Goal: Information Seeking & Learning: Learn about a topic

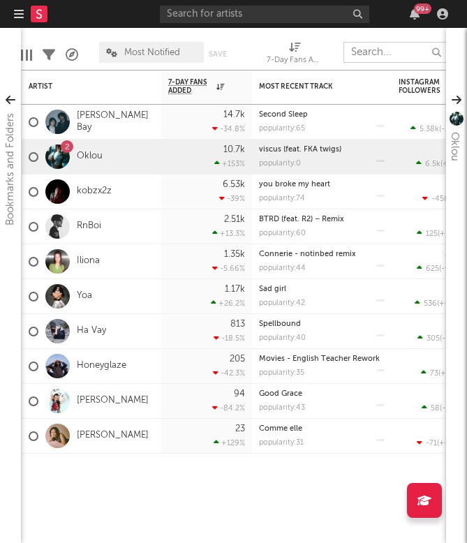
click at [394, 53] on input "text" at bounding box center [395, 52] width 105 height 21
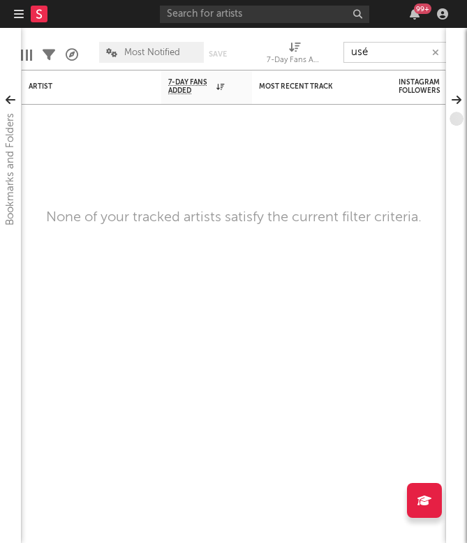
type input "usé"
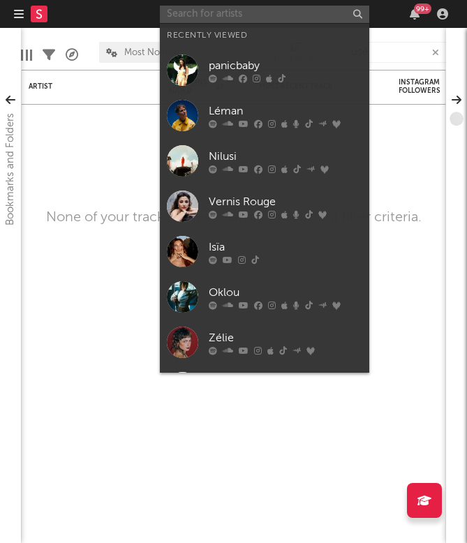
click at [259, 19] on input "text" at bounding box center [264, 14] width 209 height 17
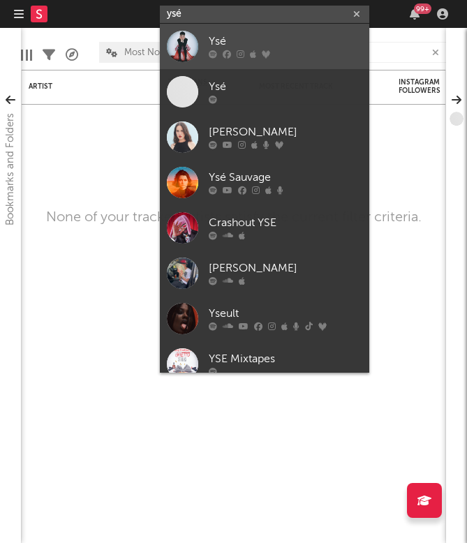
type input "ysé"
click at [205, 46] on link "Ysé" at bounding box center [264, 46] width 209 height 45
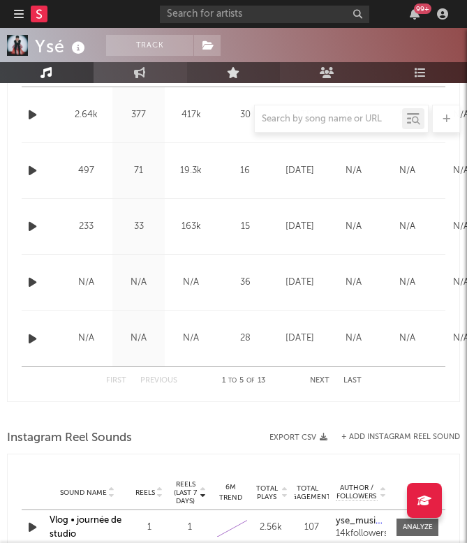
scroll to position [713, 0]
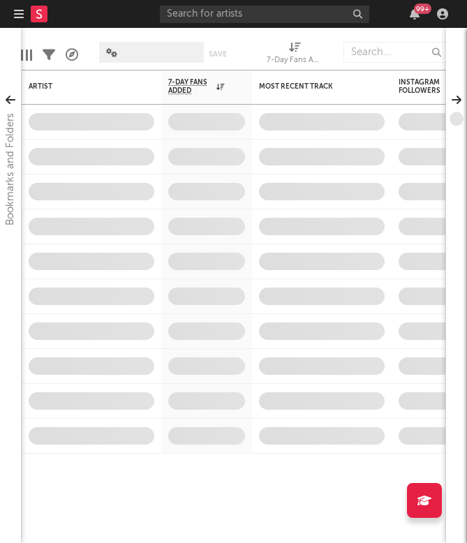
scroll to position [711, 9]
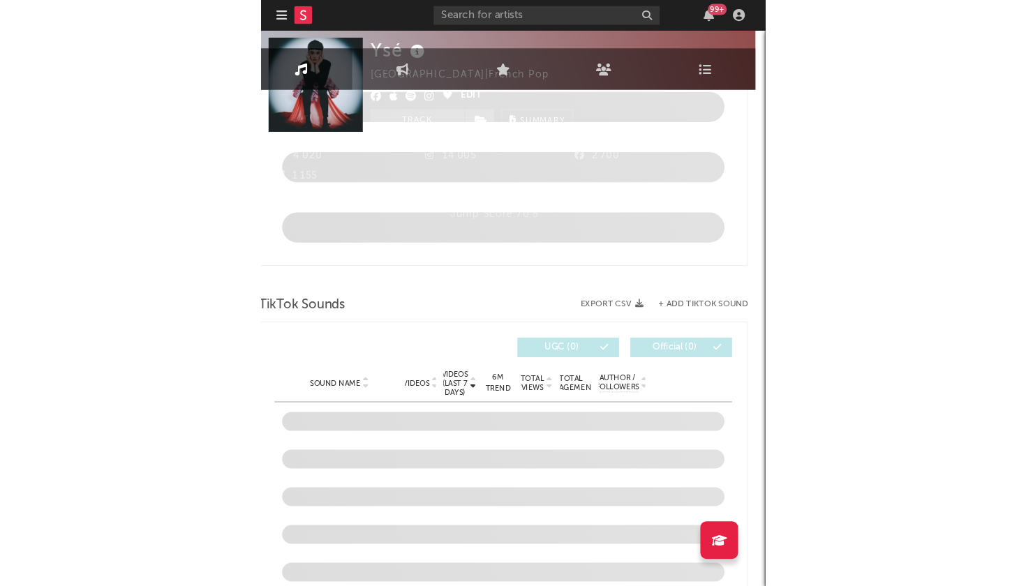
scroll to position [713, 0]
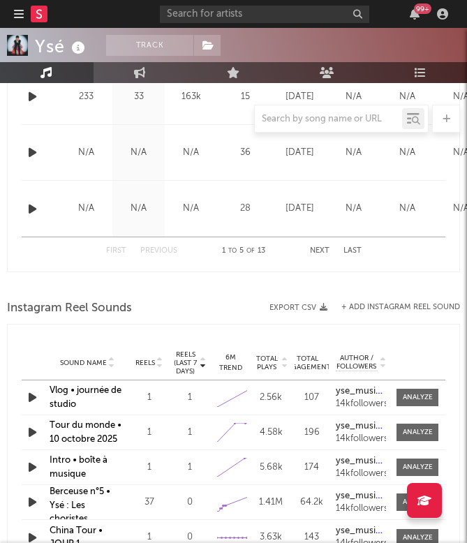
select select "1w"
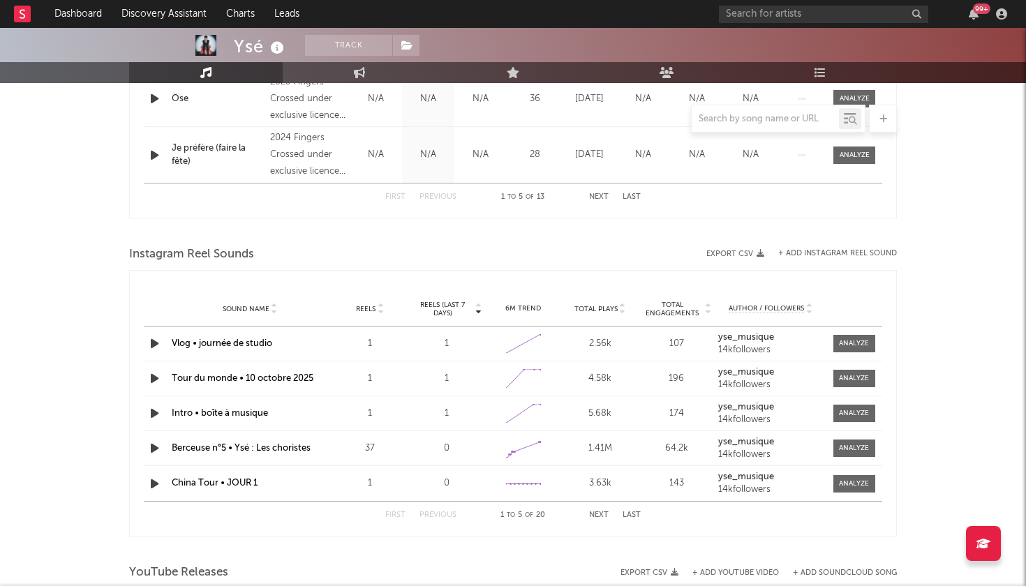
scroll to position [794, 0]
click at [152, 443] on icon "button" at bounding box center [154, 448] width 15 height 17
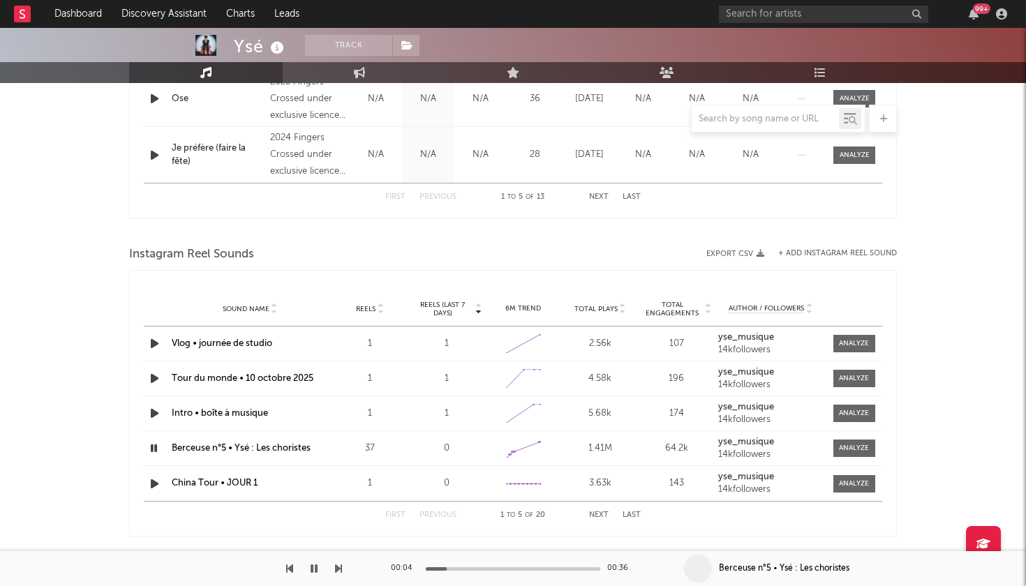
click at [152, 452] on icon "button" at bounding box center [153, 448] width 13 height 17
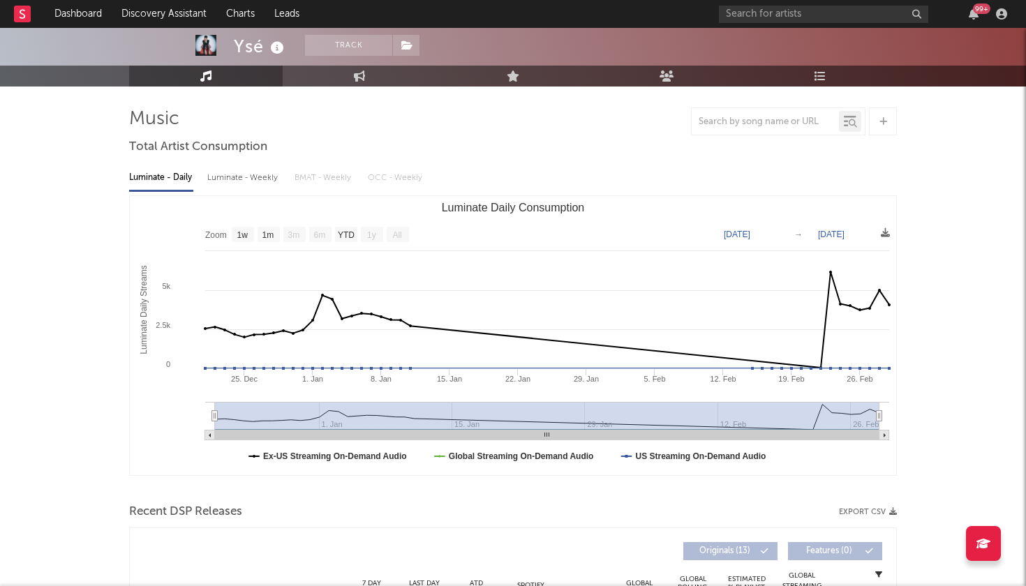
scroll to position [82, 0]
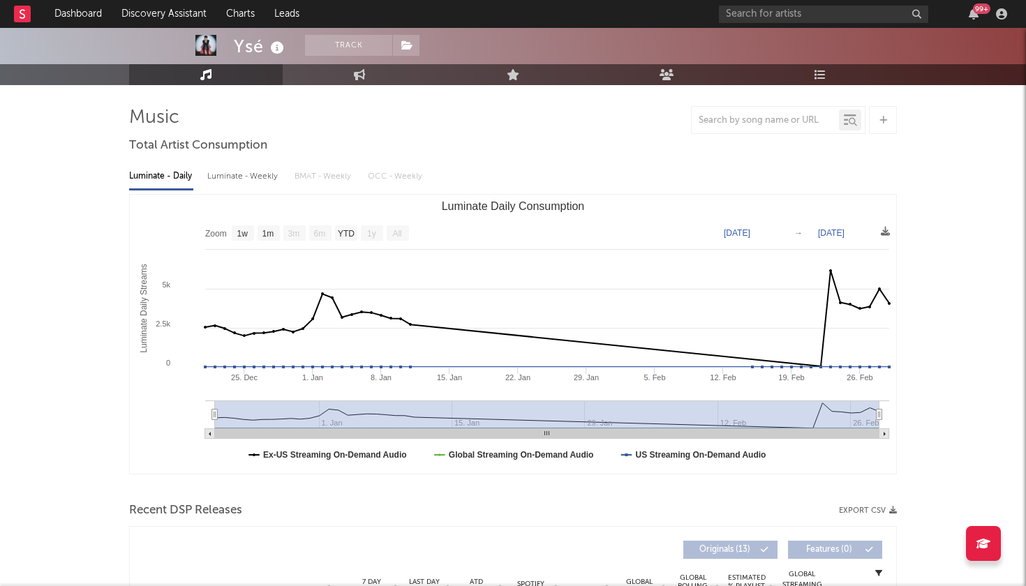
click at [236, 176] on div "Luminate - Weekly" at bounding box center [243, 177] width 73 height 24
select select "6m"
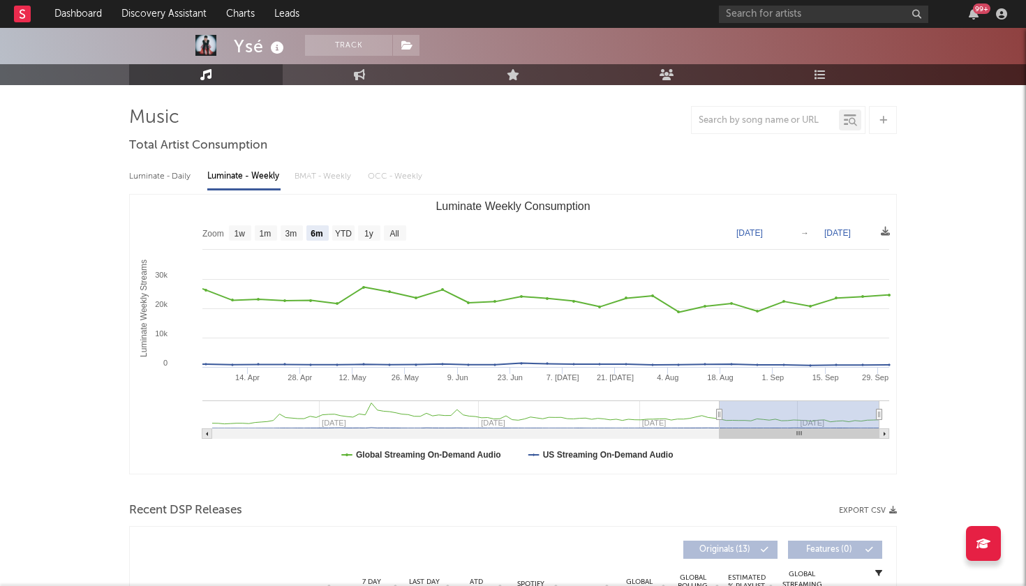
click at [182, 182] on div "Luminate - Daily" at bounding box center [161, 177] width 64 height 24
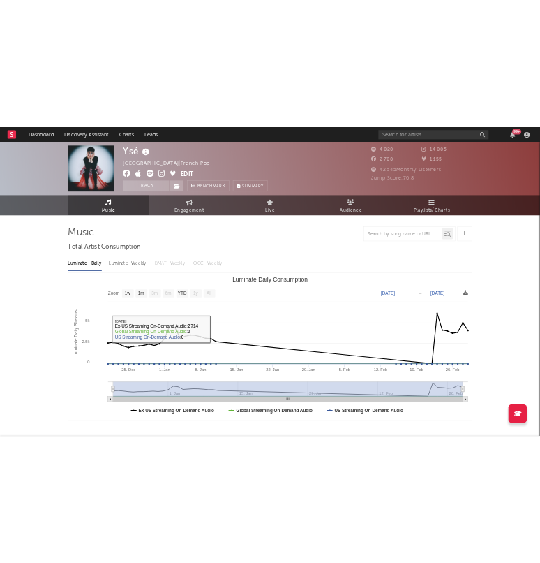
scroll to position [0, 0]
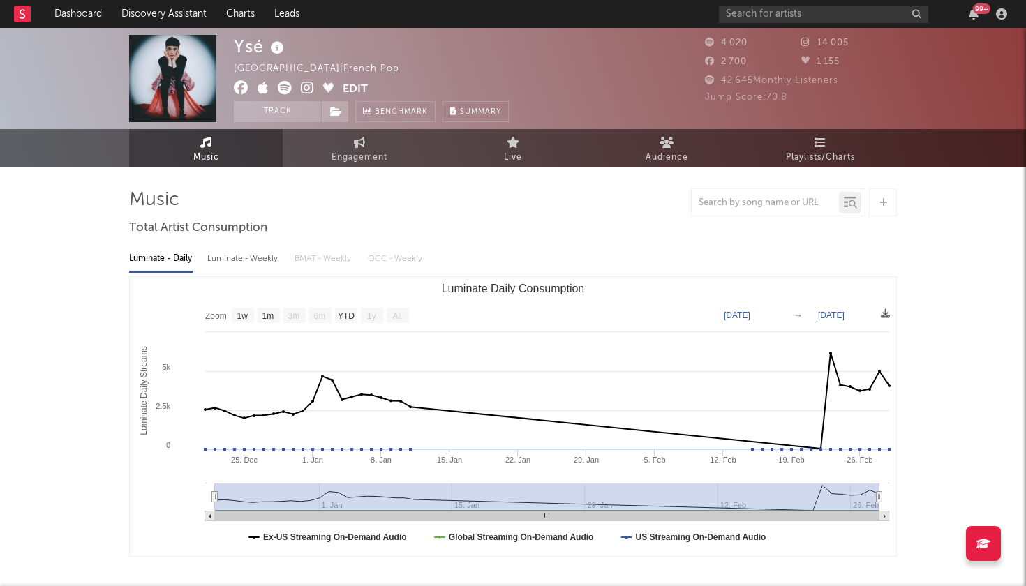
click at [173, 80] on img at bounding box center [172, 78] width 87 height 87
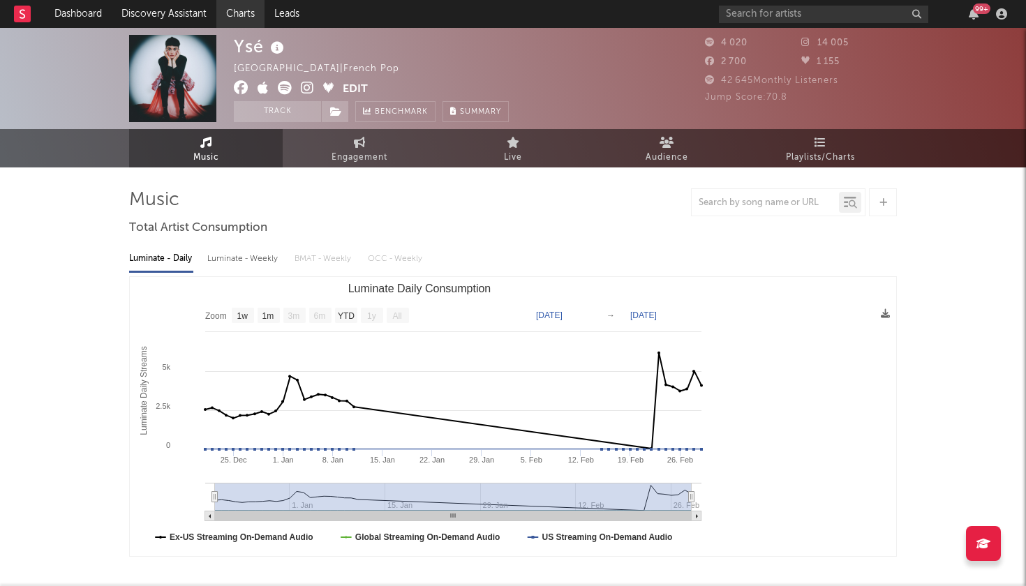
select select "Zoom"
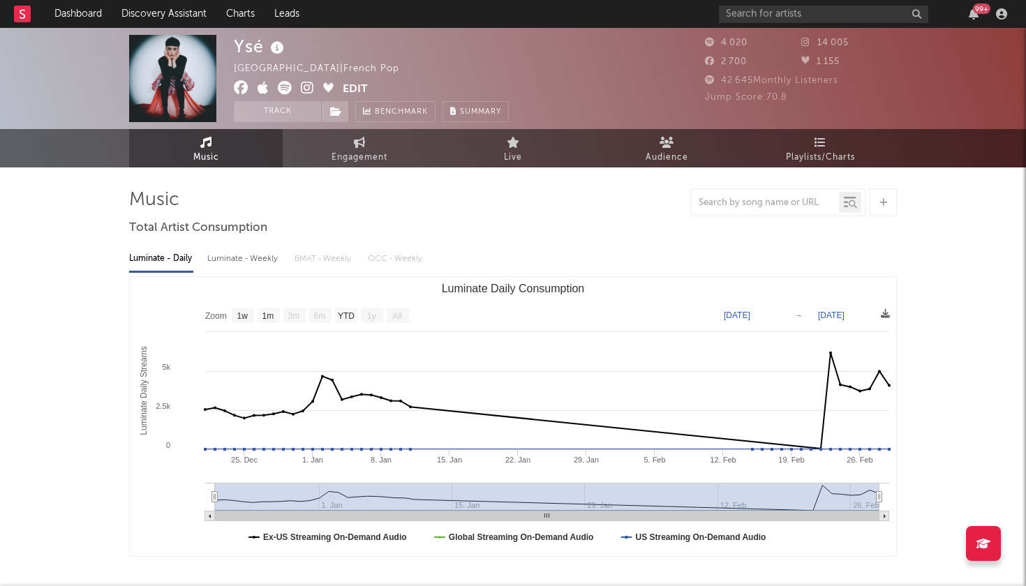
click at [466, 3] on div "99 +" at bounding box center [865, 14] width 293 height 28
click at [466, 7] on input "text" at bounding box center [823, 14] width 209 height 17
click at [466, 17] on input "Virgile martini" at bounding box center [823, 14] width 209 height 17
drag, startPoint x: 823, startPoint y: 16, endPoint x: 648, endPoint y: 16, distance: 175.2
click at [466, 16] on nav "Dashboard Discovery Assistant Charts Leads Virgile Martini 99 +" at bounding box center [513, 14] width 1026 height 28
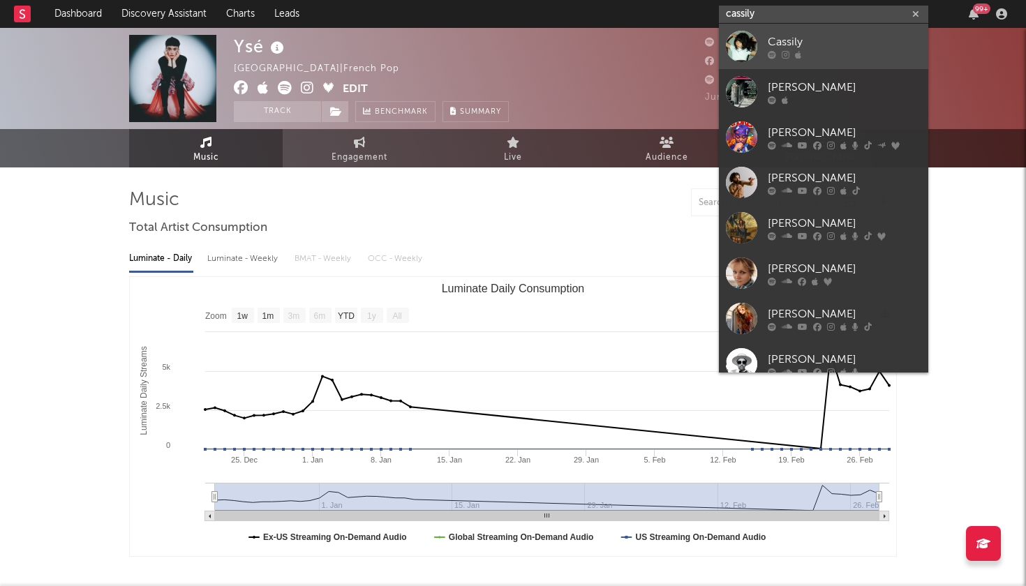
type input "cassily"
click at [466, 34] on div "Cassily" at bounding box center [845, 42] width 154 height 17
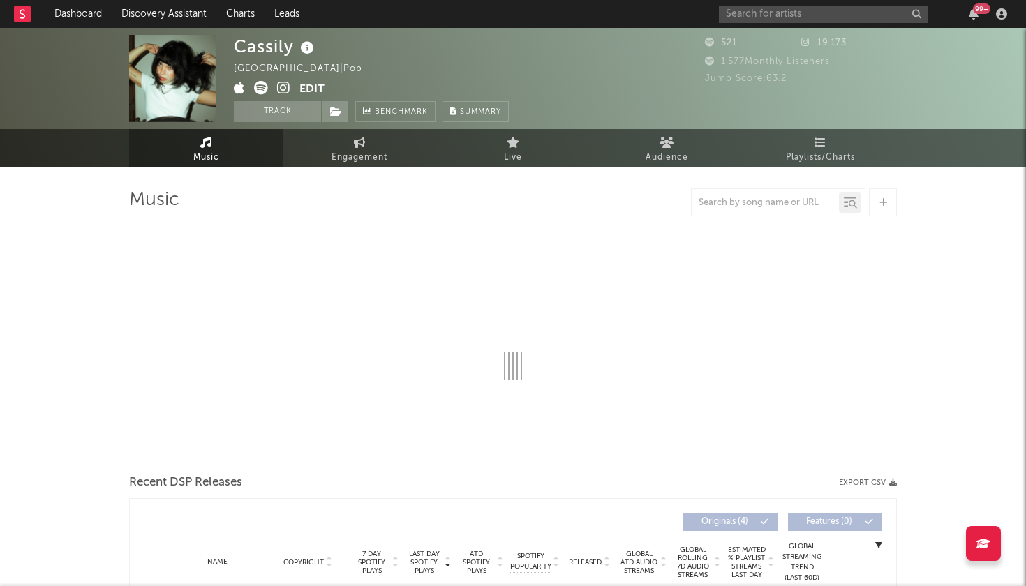
select select "6m"
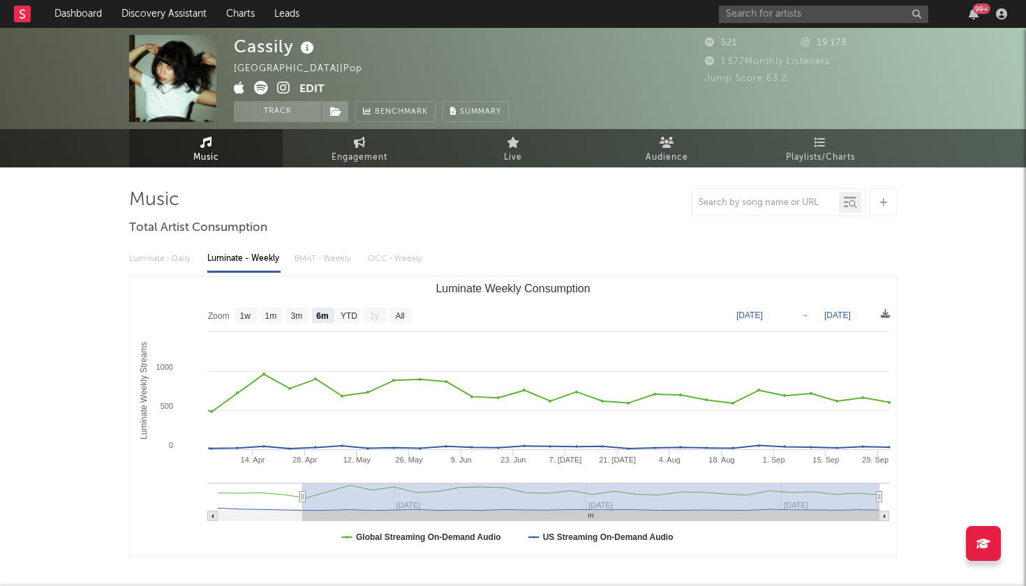
click at [466, 80] on span "Jump Score: 63.2" at bounding box center [746, 78] width 82 height 9
click at [466, 20] on input "text" at bounding box center [823, 14] width 209 height 17
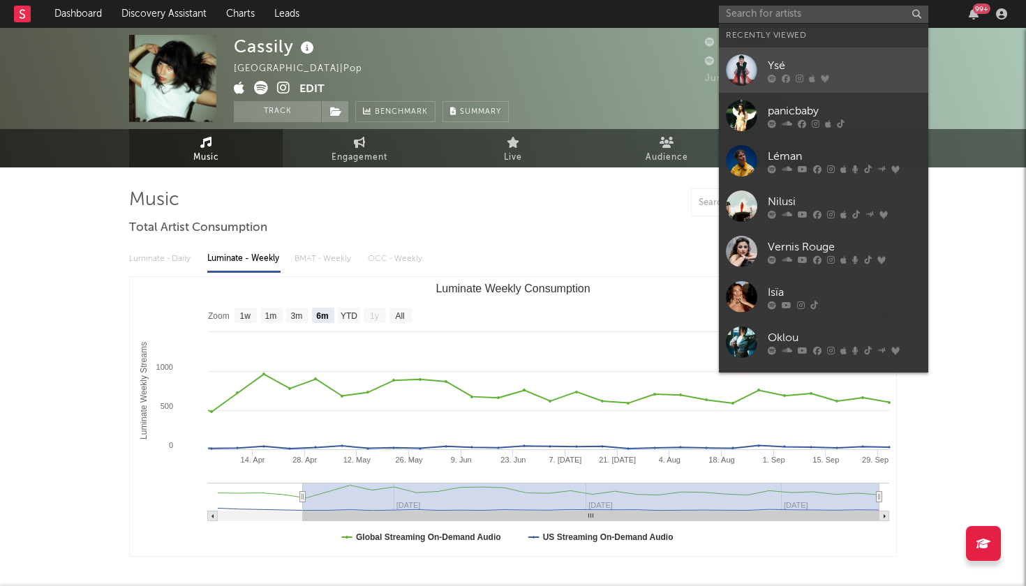
click at [466, 75] on div at bounding box center [741, 69] width 31 height 31
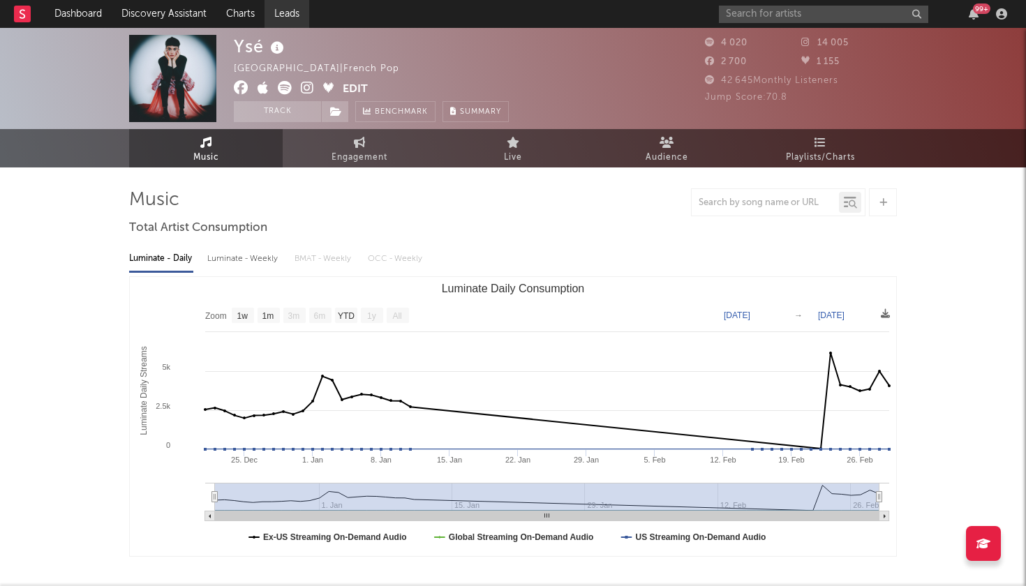
select select "Zoom"
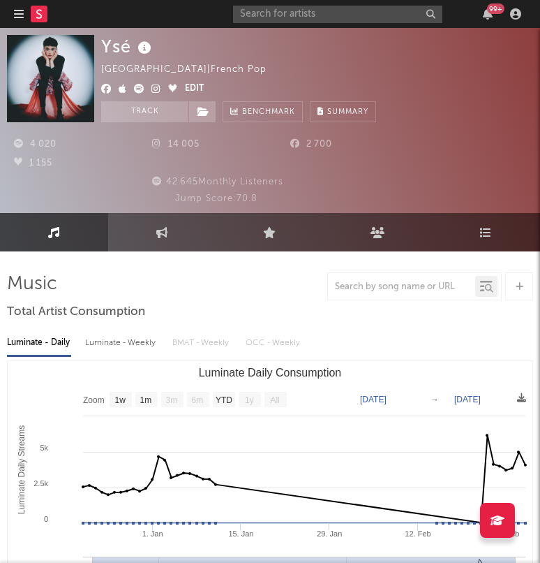
click at [20, 17] on icon "button" at bounding box center [19, 13] width 10 height 11
click at [47, 19] on div at bounding box center [37, 14] width 47 height 28
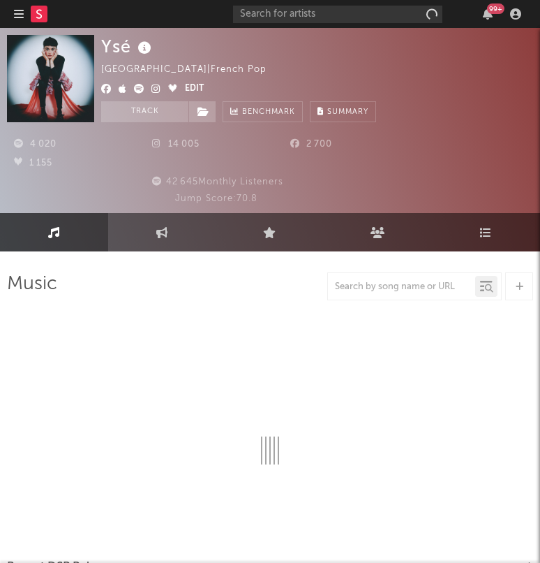
select select "1w"
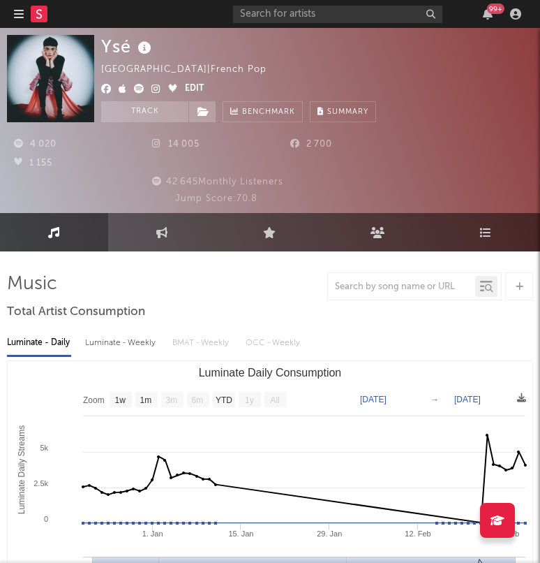
click at [126, 63] on div "France | French Pop" at bounding box center [192, 69] width 182 height 17
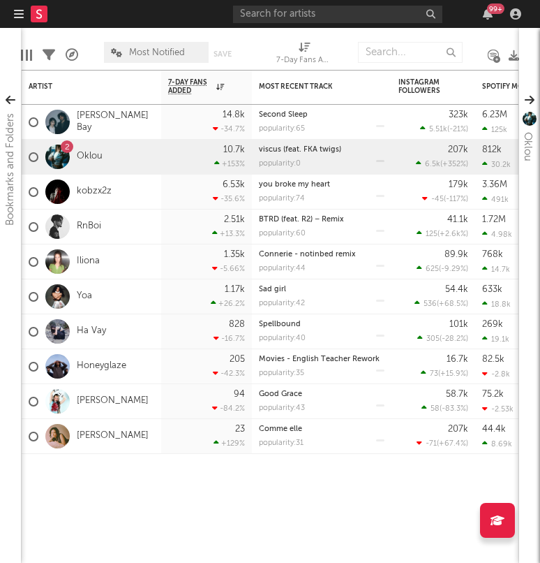
click at [12, 6] on nav "Dashboard Discovery Assistant Charts Leads 99 +" at bounding box center [270, 14] width 540 height 28
click at [20, 12] on icon "button" at bounding box center [19, 13] width 10 height 11
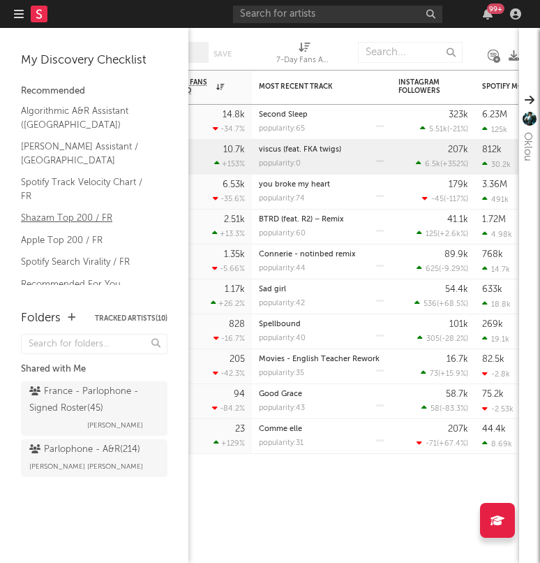
click at [51, 210] on link "Shazam Top 200 / FR" at bounding box center [87, 217] width 133 height 15
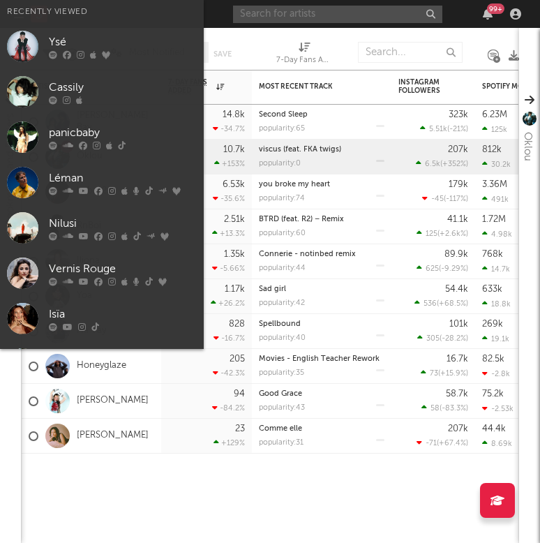
click at [374, 10] on input "text" at bounding box center [337, 14] width 209 height 17
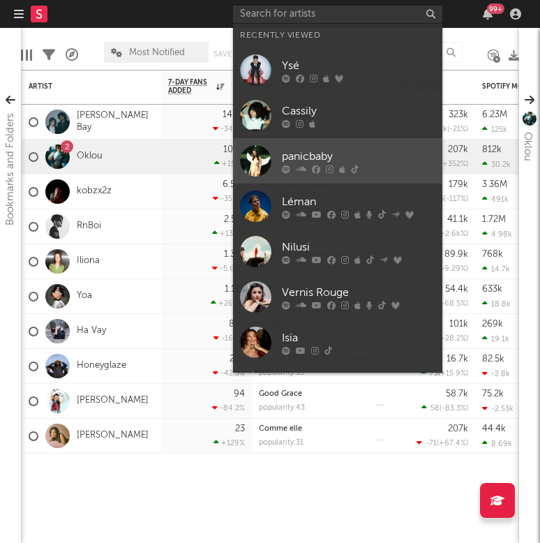
click at [298, 148] on div "panicbaby" at bounding box center [359, 156] width 154 height 17
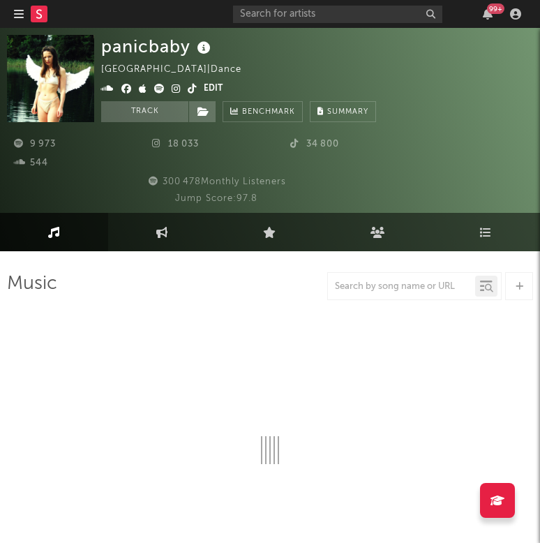
select select "1w"
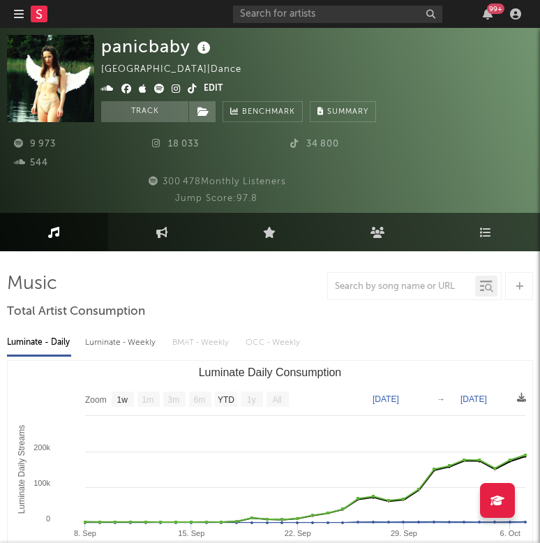
click at [16, 17] on icon "button" at bounding box center [19, 13] width 10 height 11
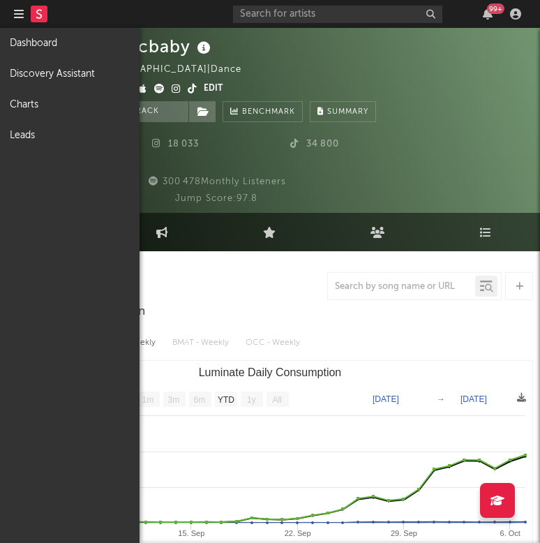
click at [44, 11] on rect at bounding box center [39, 14] width 17 height 17
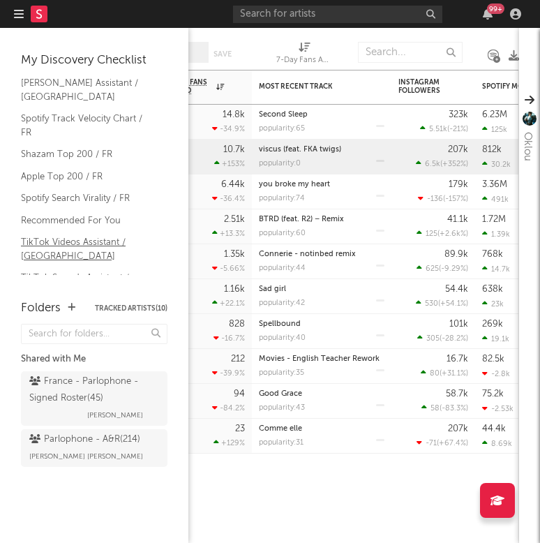
scroll to position [63, 0]
click at [66, 271] on link "TikTok Sounds Assistant / France" at bounding box center [87, 285] width 133 height 29
click at [60, 235] on link "TikTok Videos Assistant / France" at bounding box center [87, 249] width 133 height 29
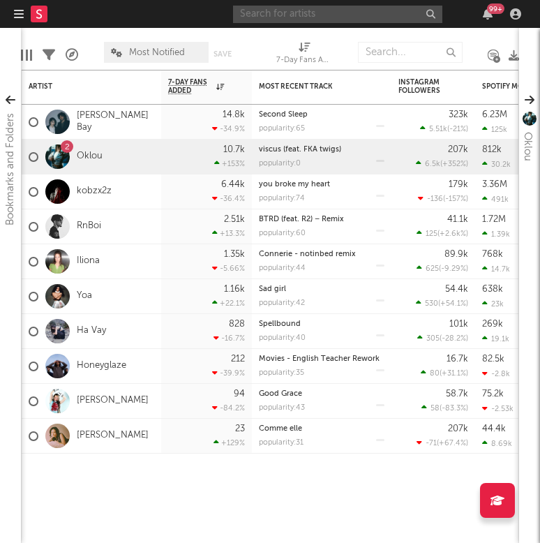
click at [383, 17] on input "text" at bounding box center [337, 14] width 209 height 17
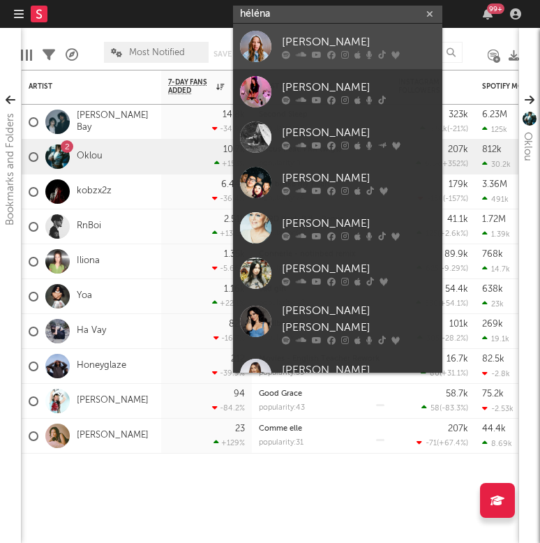
type input "héléna"
click at [279, 48] on link "Helena" at bounding box center [337, 46] width 209 height 45
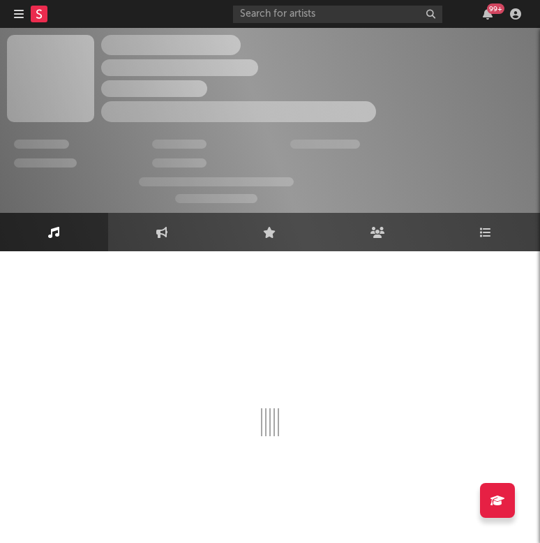
select select "6m"
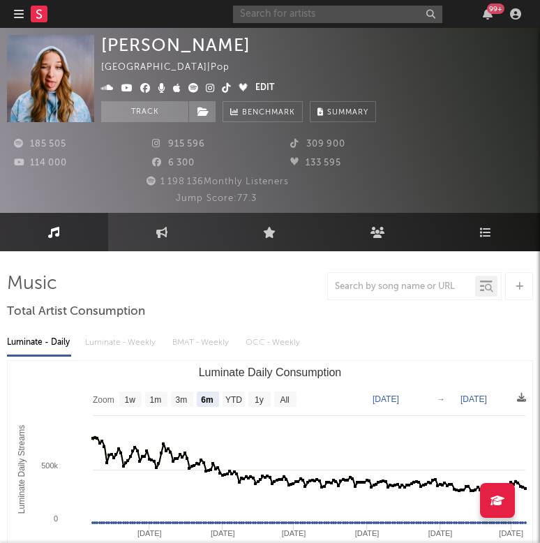
click at [307, 11] on input "text" at bounding box center [337, 14] width 209 height 17
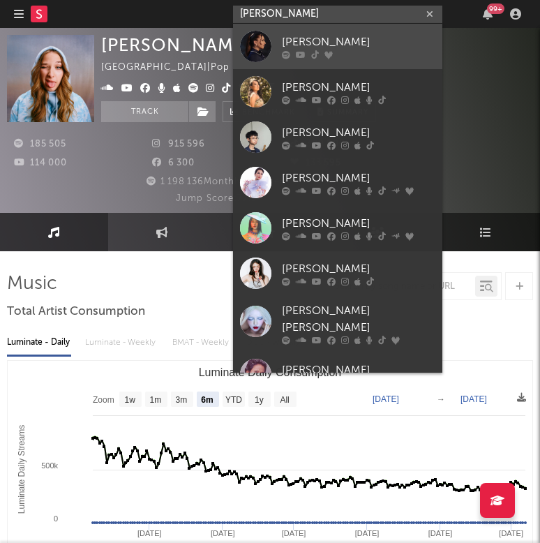
type input "linh"
click at [256, 43] on div at bounding box center [255, 46] width 31 height 31
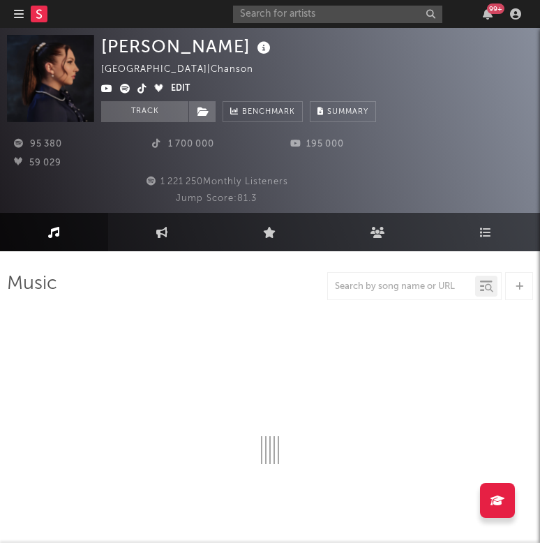
select select "6m"
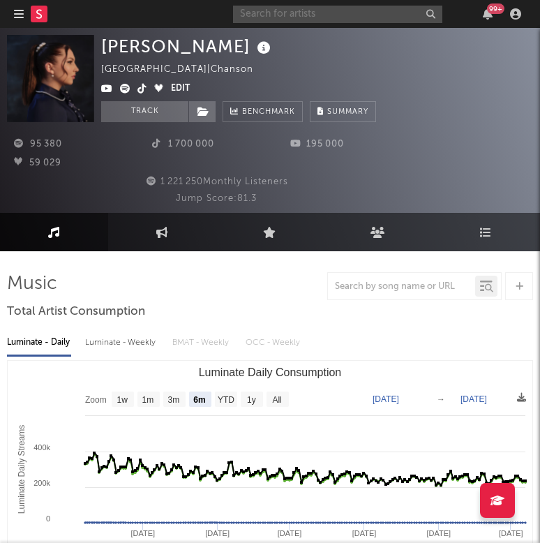
click at [308, 13] on input "text" at bounding box center [337, 14] width 209 height 17
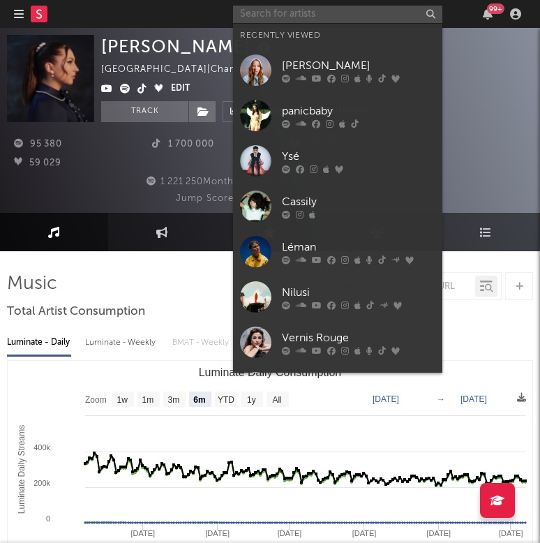
click at [308, 13] on input "text" at bounding box center [337, 14] width 209 height 17
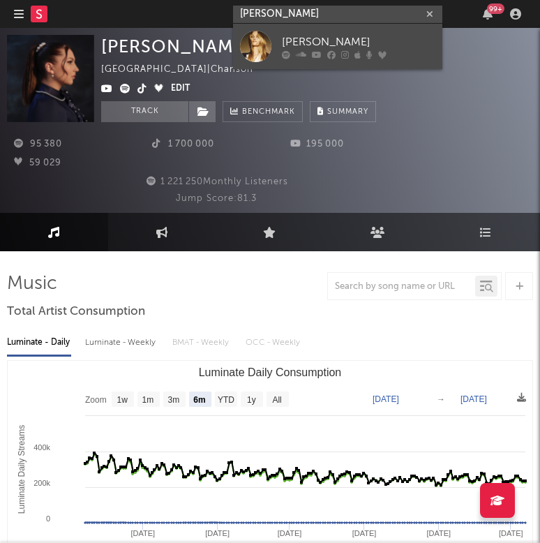
type input "vanessa paradis"
click at [265, 38] on div at bounding box center [255, 46] width 31 height 31
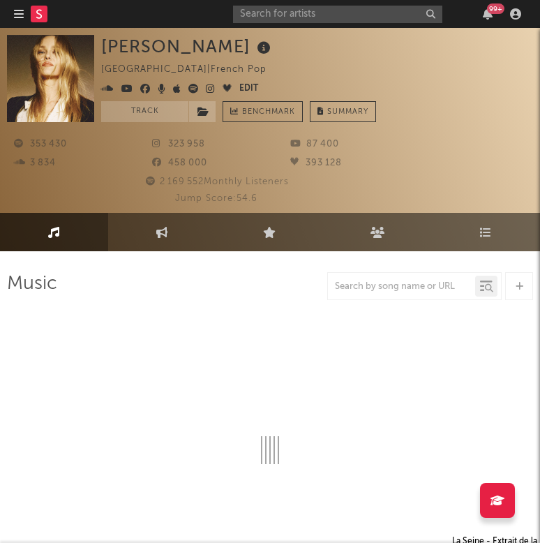
select select "6m"
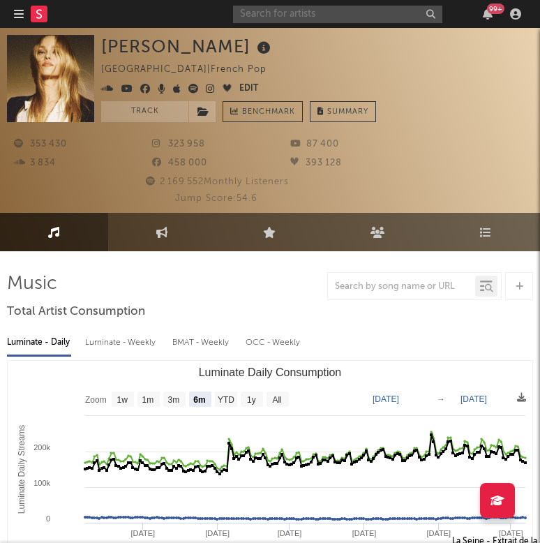
click at [293, 10] on input "text" at bounding box center [337, 14] width 209 height 17
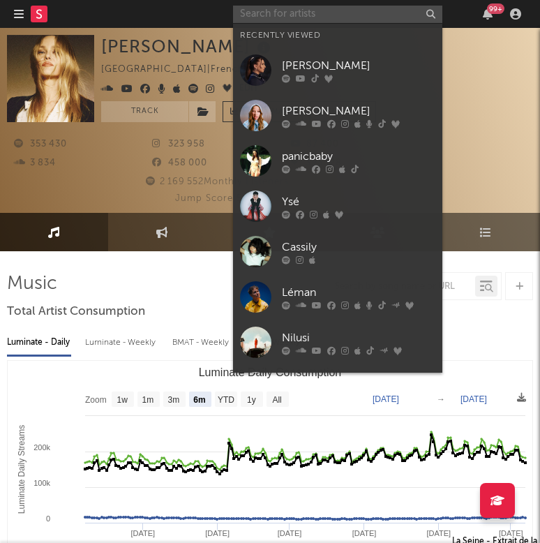
click at [293, 10] on input "text" at bounding box center [337, 14] width 209 height 17
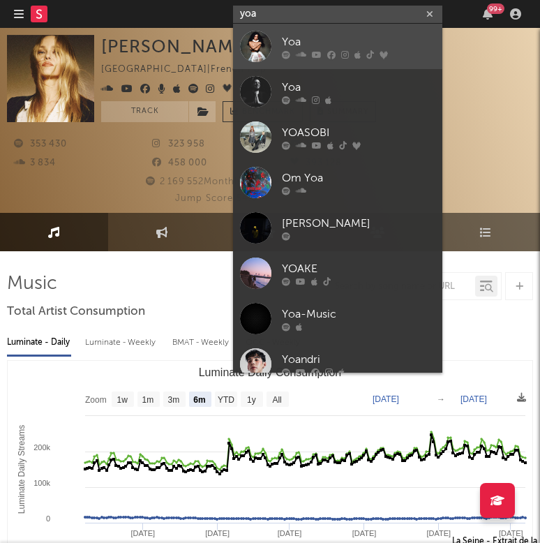
type input "yoa"
click at [259, 43] on div at bounding box center [255, 46] width 31 height 31
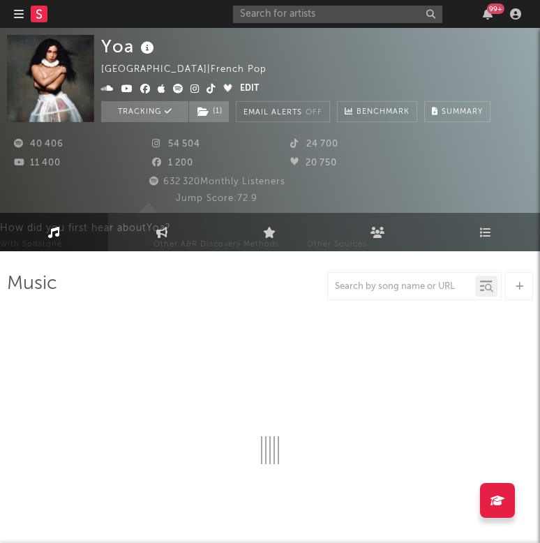
select select "6m"
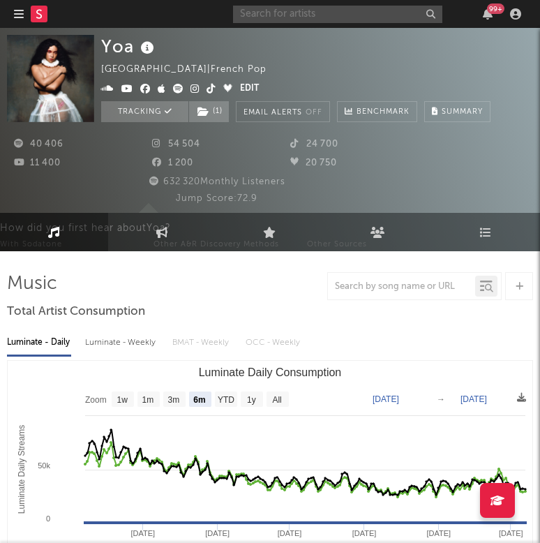
click at [324, 12] on input "text" at bounding box center [337, 14] width 209 height 17
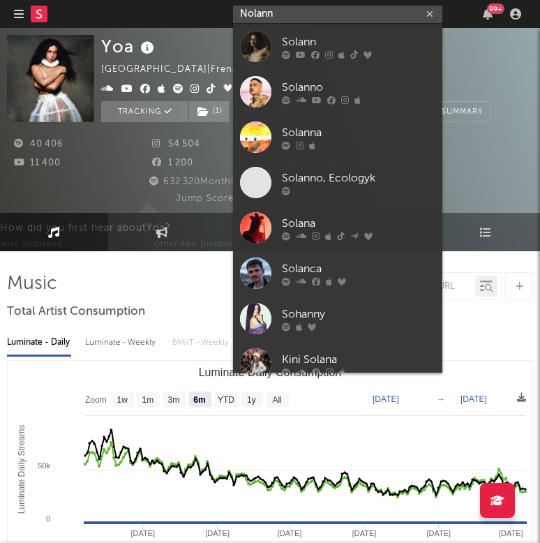
type input "Nolann"
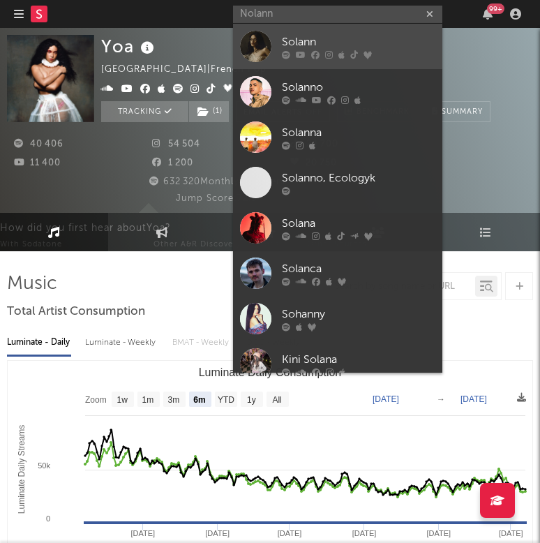
drag, startPoint x: 324, startPoint y: 12, endPoint x: 262, endPoint y: 49, distance: 72.3
click at [262, 49] on div at bounding box center [255, 46] width 31 height 31
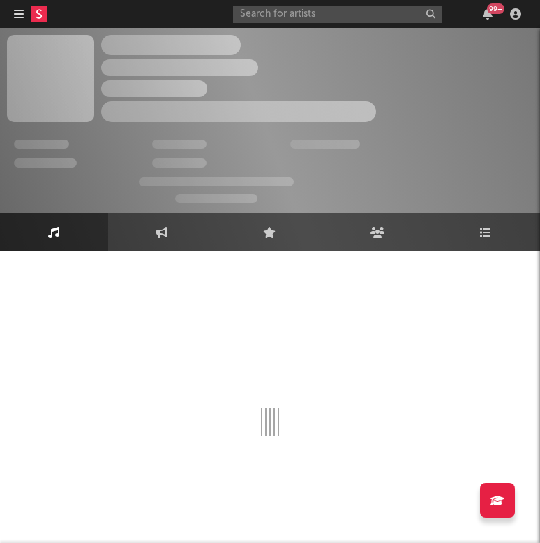
click at [259, 49] on div "The Artist Name Unknown Location | Shoegaze Edit Track Benchmark Summary" at bounding box center [238, 78] width 275 height 87
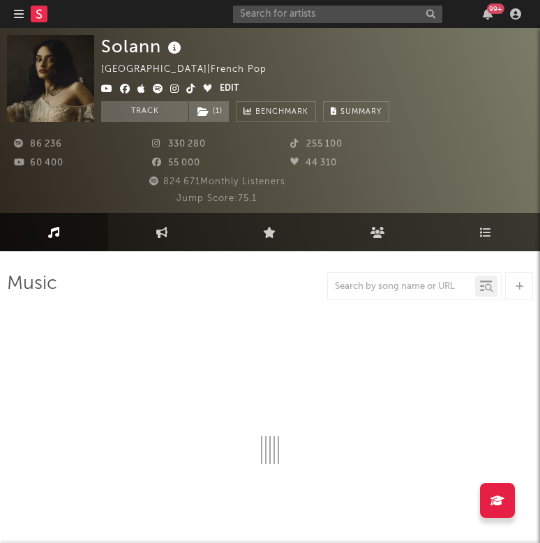
select select "6m"
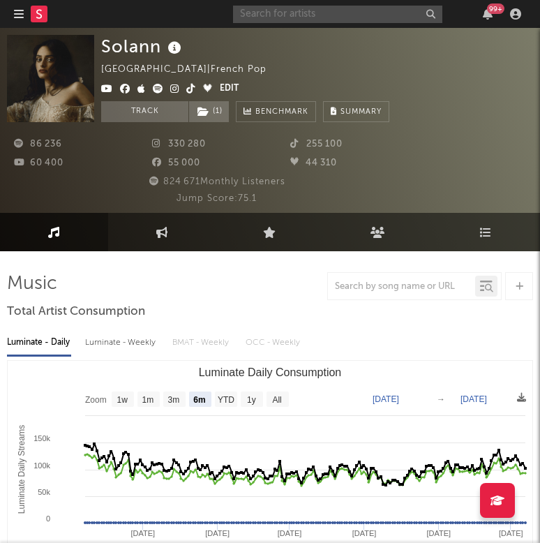
click at [291, 13] on input "text" at bounding box center [337, 14] width 209 height 17
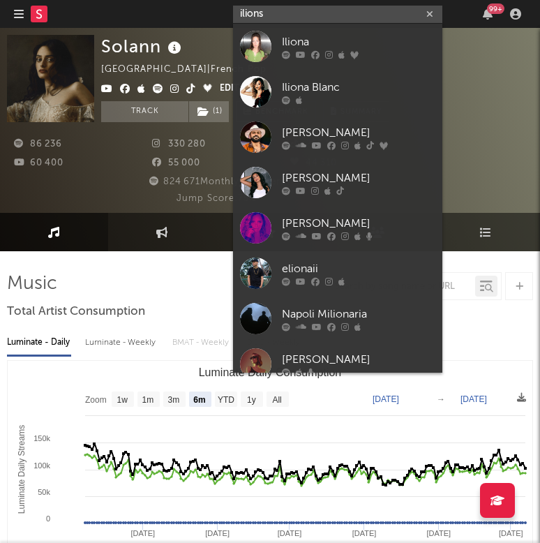
type input "ilions"
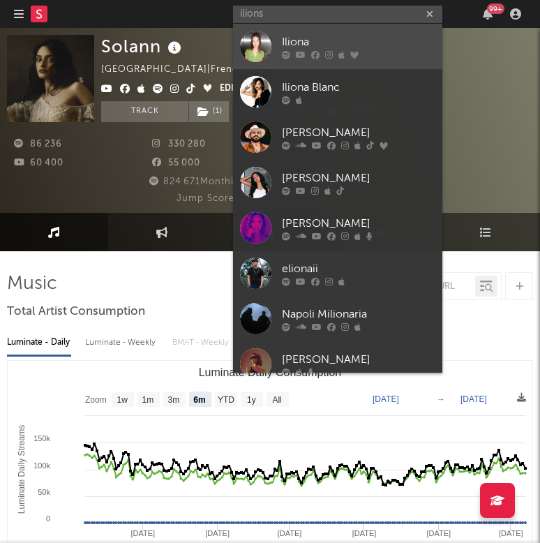
drag, startPoint x: 291, startPoint y: 13, endPoint x: 295, endPoint y: 37, distance: 24.7
click at [295, 37] on div "Iliona" at bounding box center [359, 42] width 154 height 17
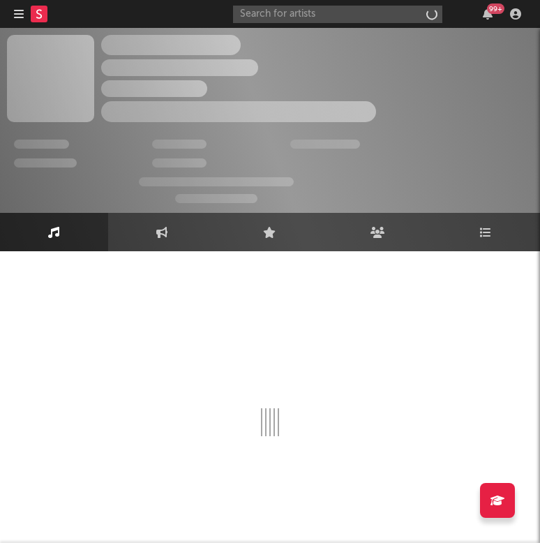
click at [295, 37] on div "The Artist Name Unknown Location | Shoegaze Edit Track Benchmark Summary" at bounding box center [238, 78] width 275 height 87
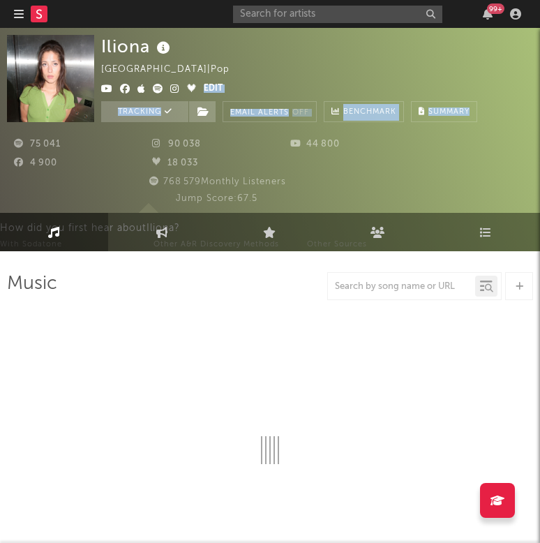
click at [295, 47] on div "Iliona Belgium | Pop Edit Tracking Email Alerts Off Benchmark Summary" at bounding box center [289, 78] width 376 height 87
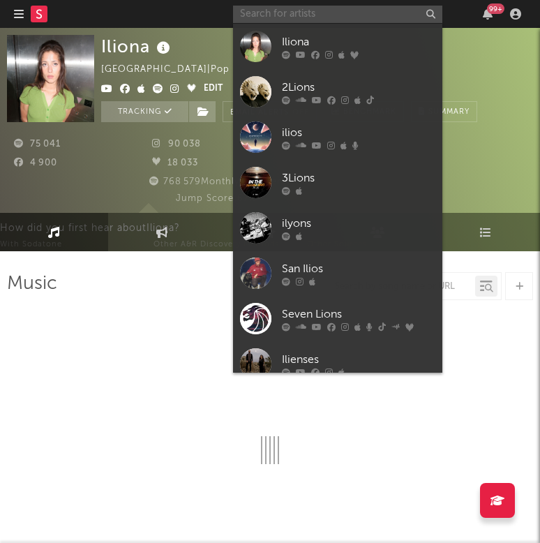
click at [275, 12] on input "text" at bounding box center [337, 14] width 209 height 17
select select "6m"
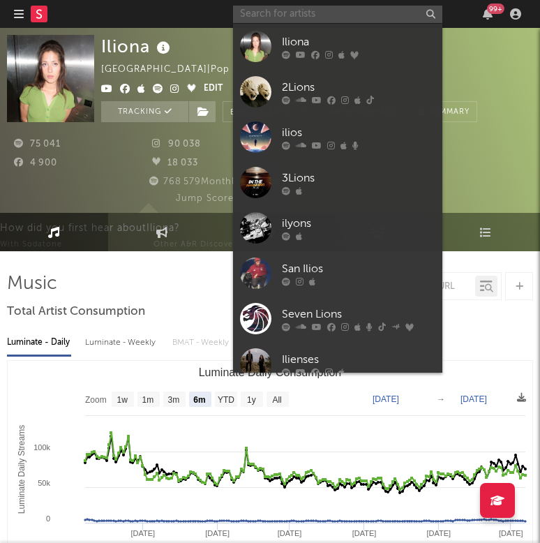
type input "l"
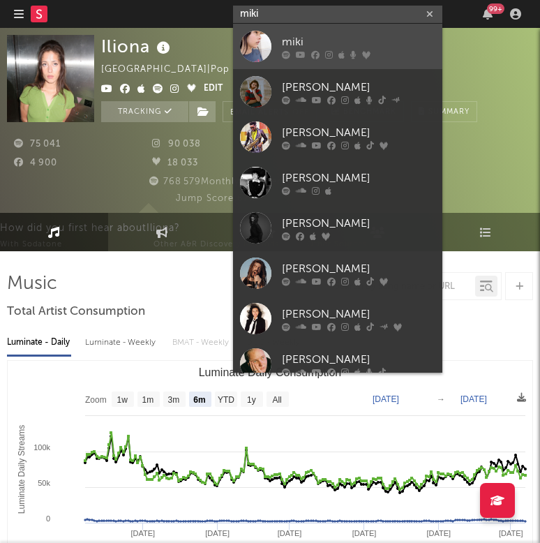
type input "miki"
click at [253, 40] on div at bounding box center [255, 46] width 31 height 31
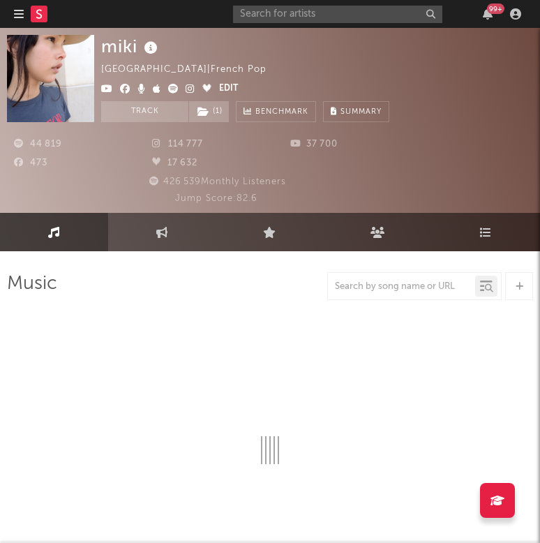
select select "6m"
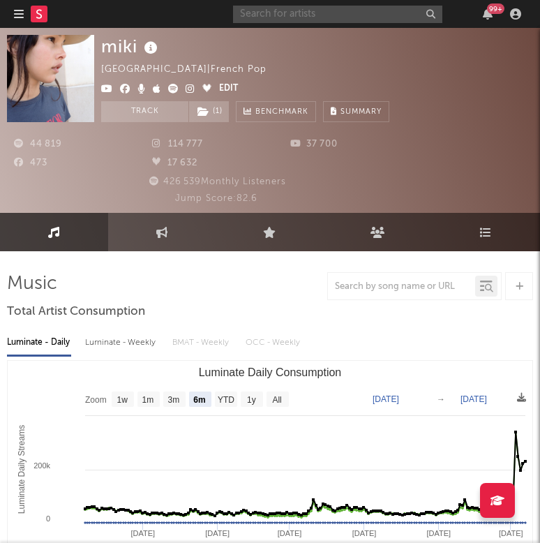
click at [274, 15] on input "text" at bounding box center [337, 14] width 209 height 17
click at [277, 19] on input "text" at bounding box center [337, 14] width 209 height 17
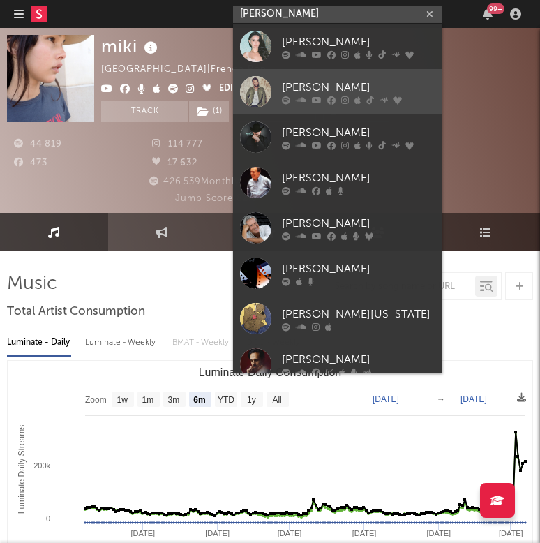
type input "claudio"
click at [256, 85] on div at bounding box center [255, 91] width 31 height 31
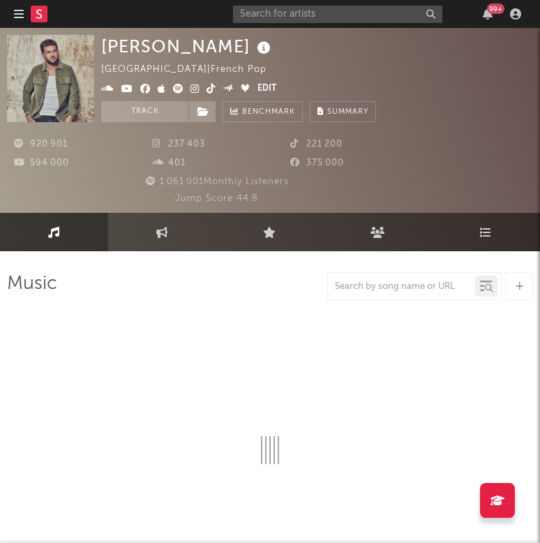
select select "6m"
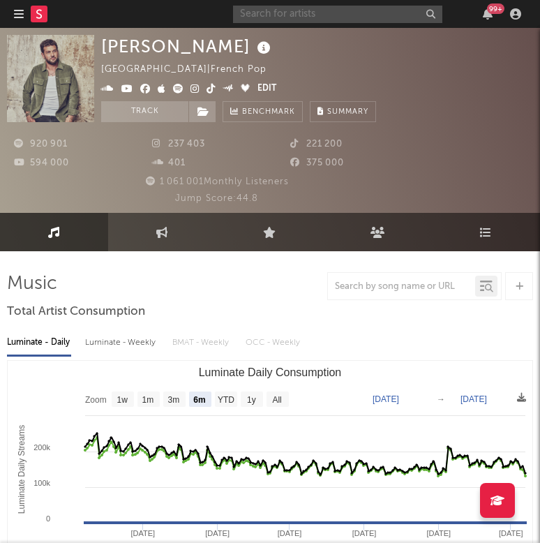
click at [287, 12] on input "text" at bounding box center [337, 14] width 209 height 17
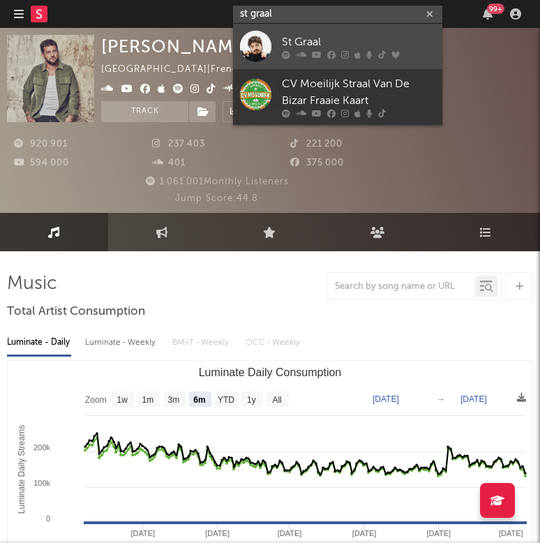
type input "st graal"
click at [256, 59] on div at bounding box center [255, 46] width 31 height 31
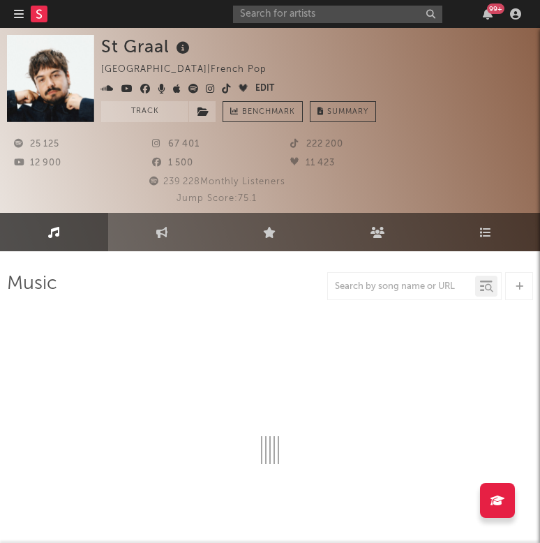
select select "6m"
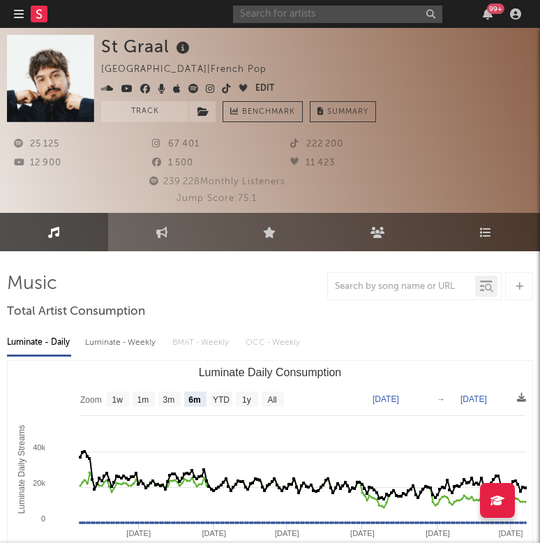
click at [314, 20] on input "text" at bounding box center [337, 14] width 209 height 17
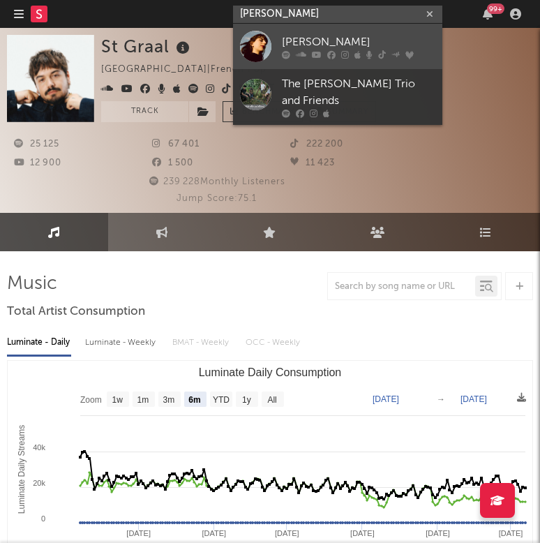
type input "coline rio"
click at [283, 45] on div "[PERSON_NAME]" at bounding box center [359, 42] width 154 height 17
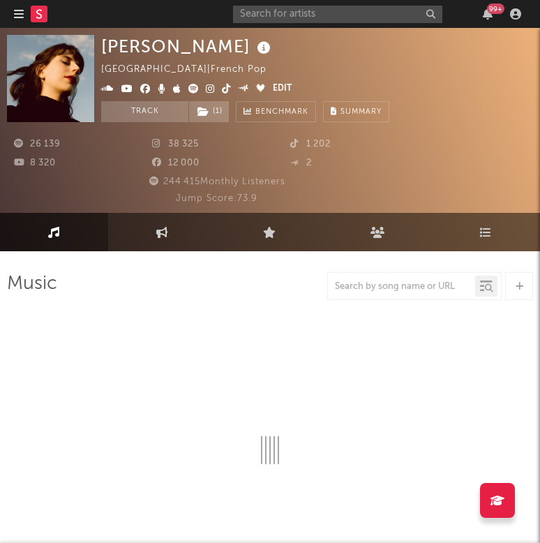
select select "6m"
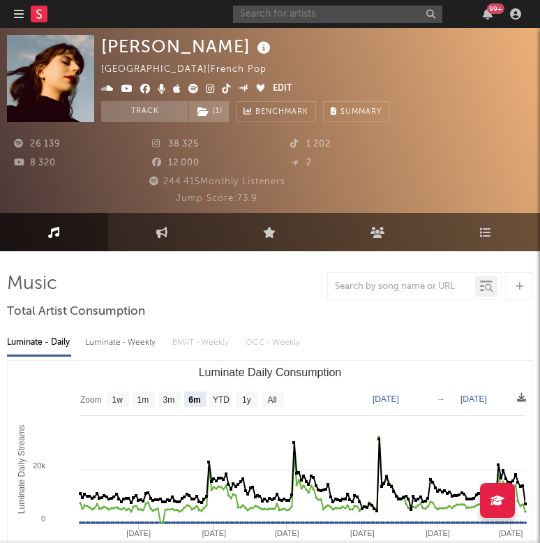
click at [311, 19] on input "text" at bounding box center [337, 14] width 209 height 17
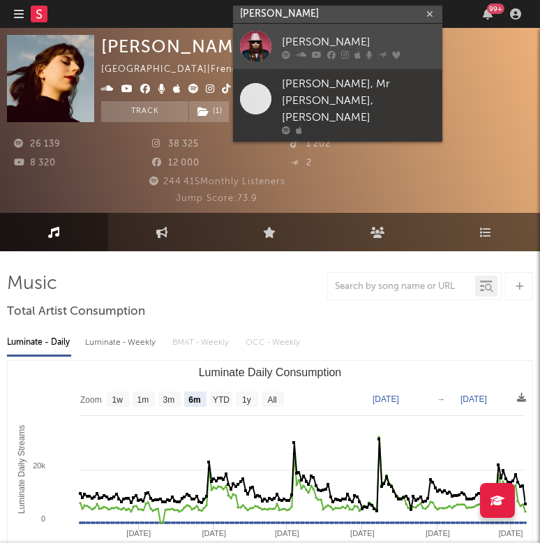
type input "Sebastien tellier"
click at [260, 45] on div at bounding box center [255, 46] width 31 height 31
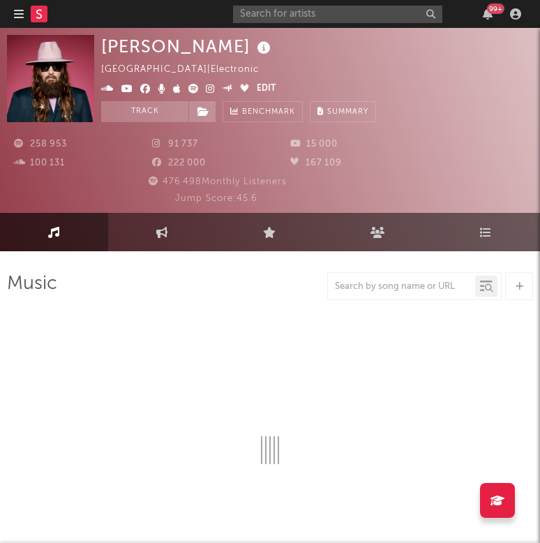
select select "6m"
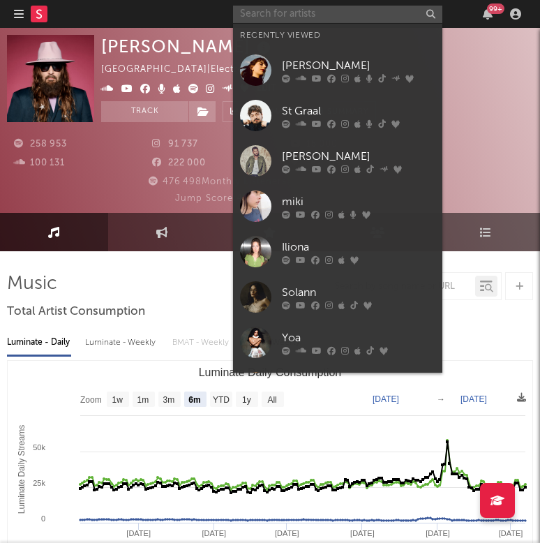
click at [311, 12] on input "text" at bounding box center [337, 14] width 209 height 17
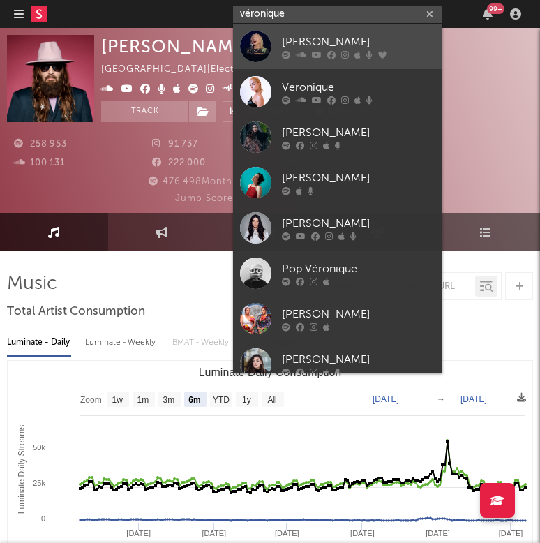
type input "véronique"
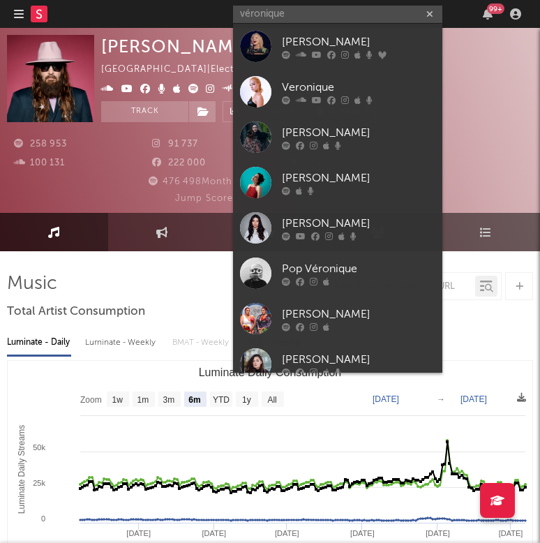
click at [261, 42] on div at bounding box center [255, 46] width 31 height 31
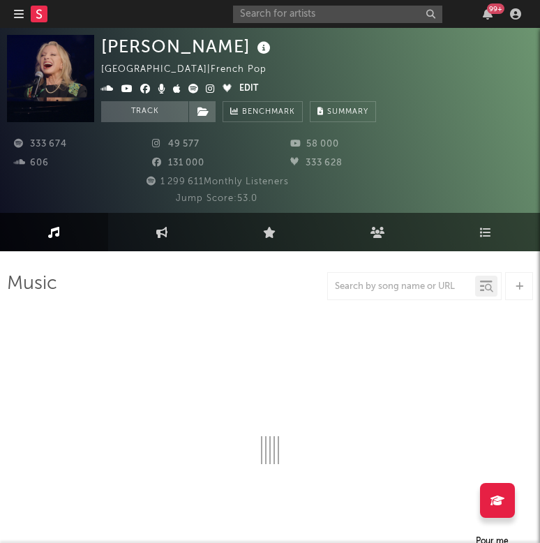
select select "6m"
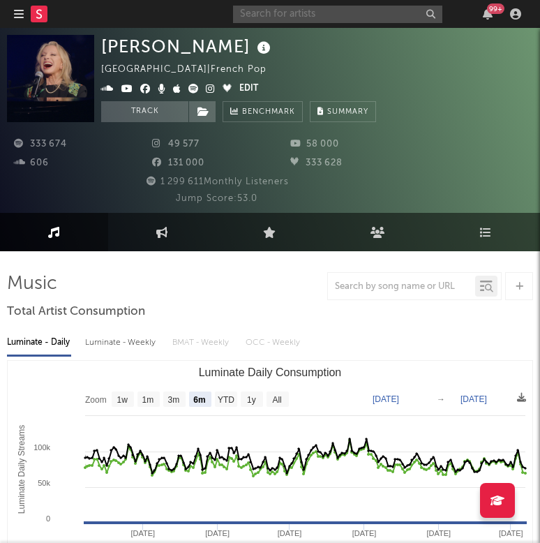
click at [303, 15] on input "text" at bounding box center [337, 14] width 209 height 17
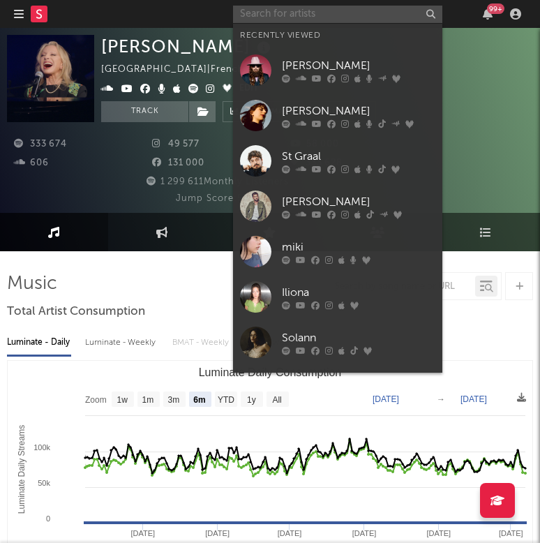
click at [303, 15] on input "text" at bounding box center [337, 14] width 209 height 17
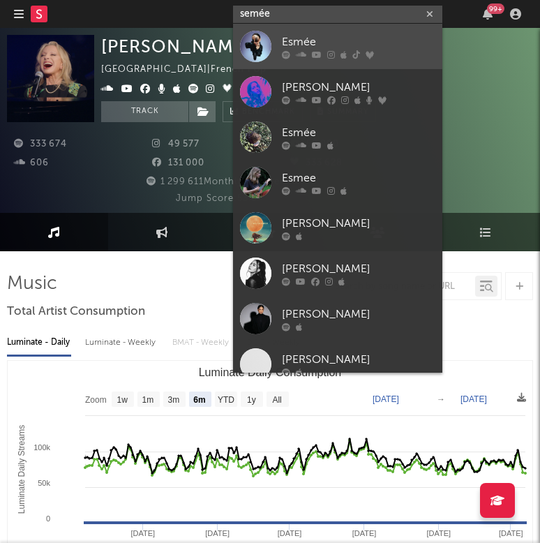
type input "semée"
drag, startPoint x: 282, startPoint y: 36, endPoint x: 259, endPoint y: 43, distance: 24.1
click at [259, 43] on div at bounding box center [255, 46] width 31 height 31
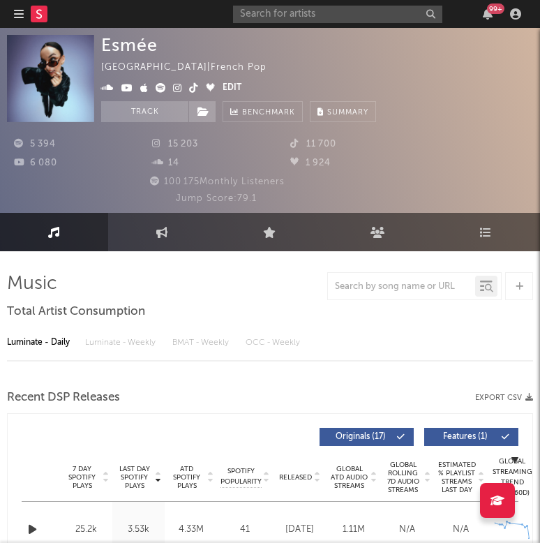
select select "6m"
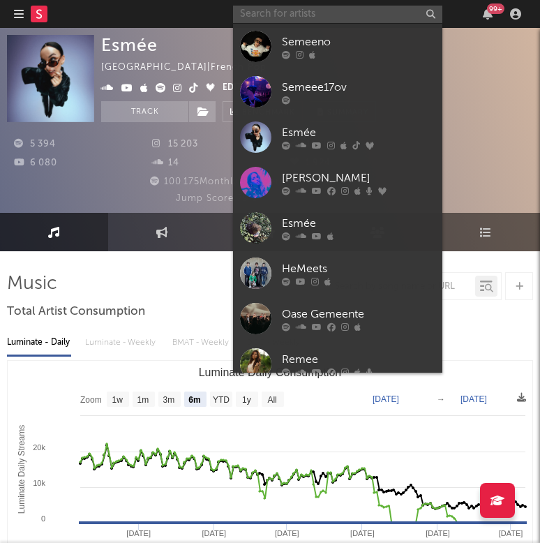
click at [333, 15] on input "text" at bounding box center [337, 14] width 209 height 17
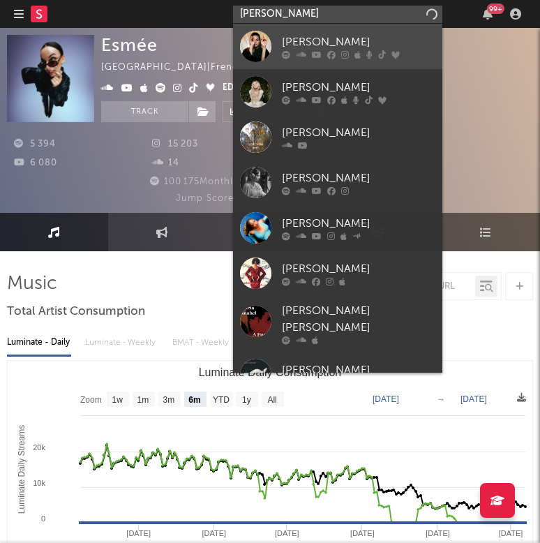
type input "[PERSON_NAME]"
click at [239, 50] on link "[PERSON_NAME]" at bounding box center [337, 46] width 209 height 45
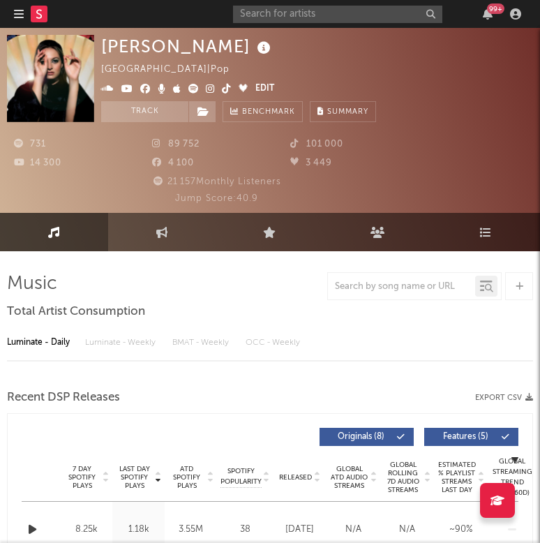
select select "6m"
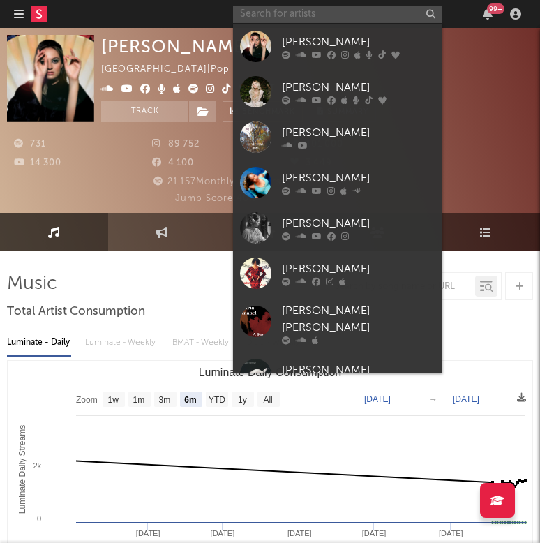
click at [277, 12] on input "text" at bounding box center [337, 14] width 209 height 17
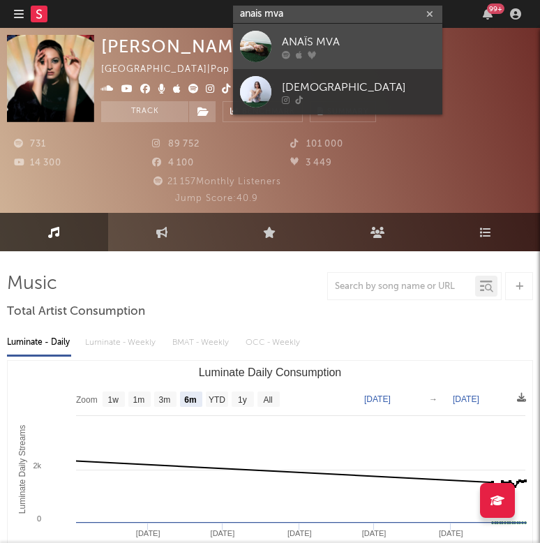
type input "anais mva"
click at [243, 51] on div at bounding box center [255, 46] width 31 height 31
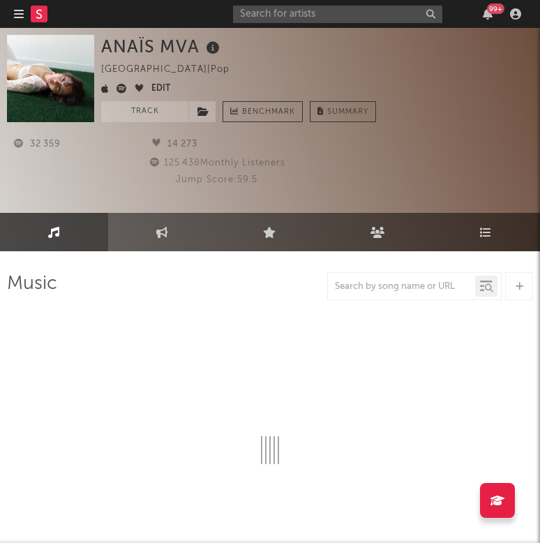
select select "6m"
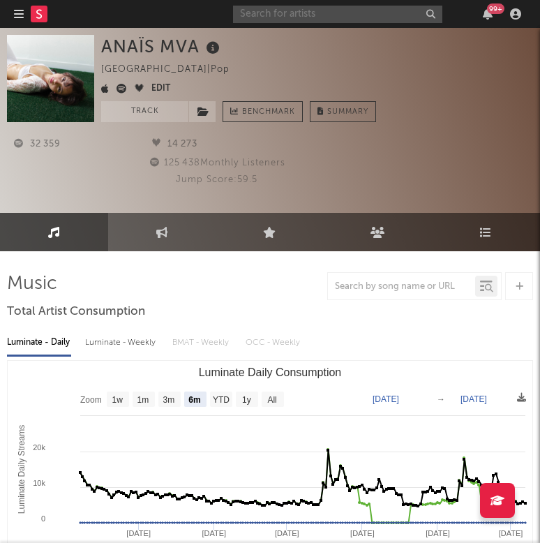
click at [307, 20] on input "text" at bounding box center [337, 14] width 209 height 17
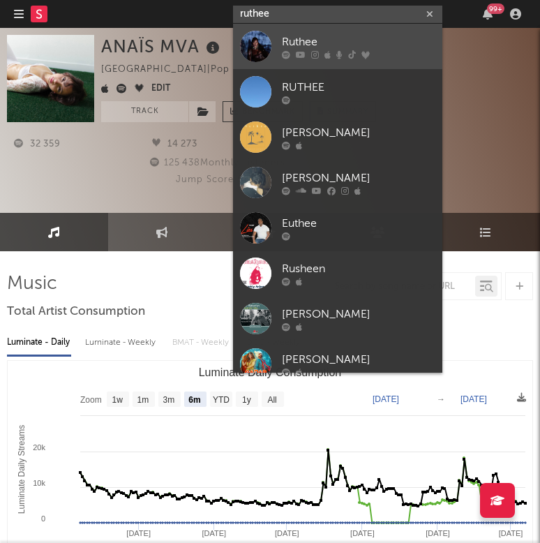
type input "ruthee"
click at [258, 47] on div at bounding box center [255, 46] width 31 height 31
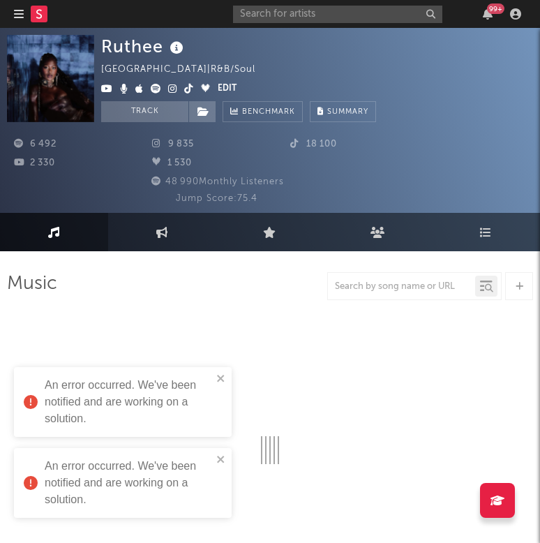
select select "1w"
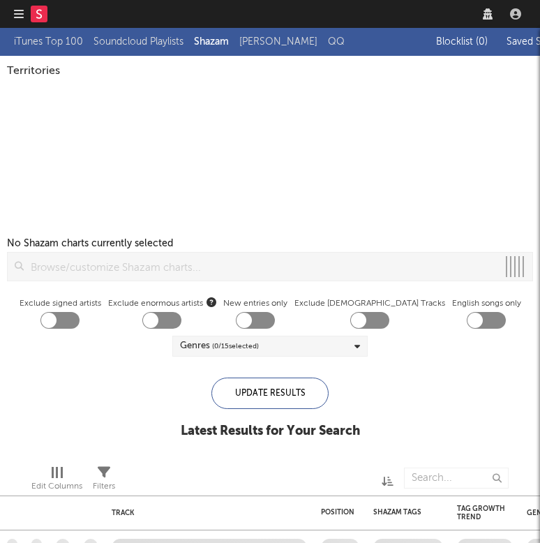
checkbox input "true"
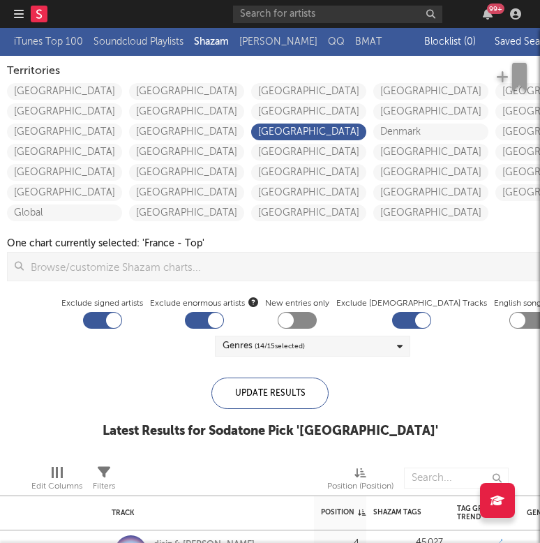
click at [392, 316] on div at bounding box center [411, 320] width 39 height 17
checkbox input "false"
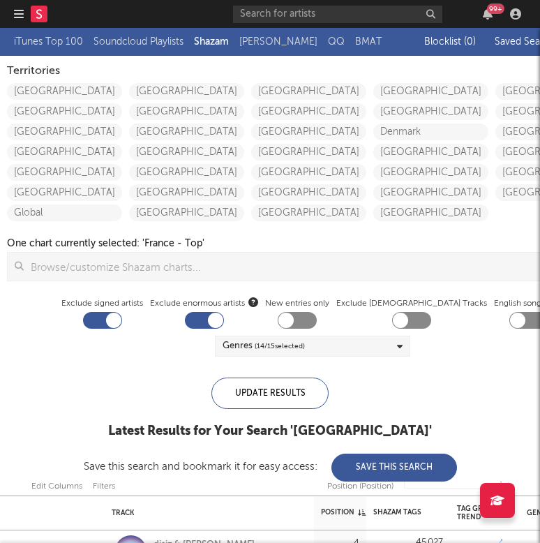
click at [185, 327] on div at bounding box center [204, 320] width 39 height 17
checkbox input "false"
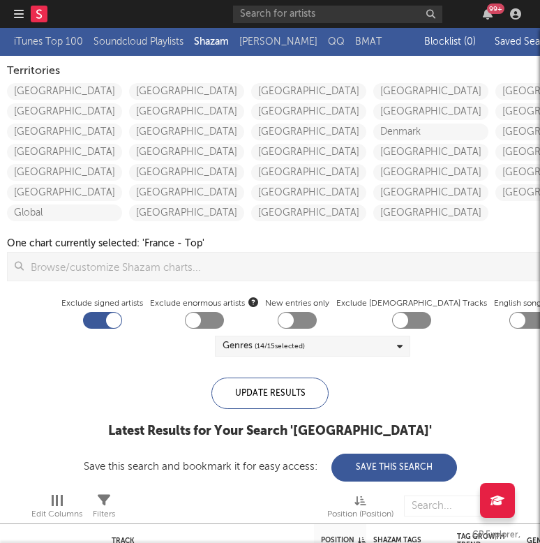
click at [106, 321] on div at bounding box center [113, 320] width 15 height 15
checkbox input "false"
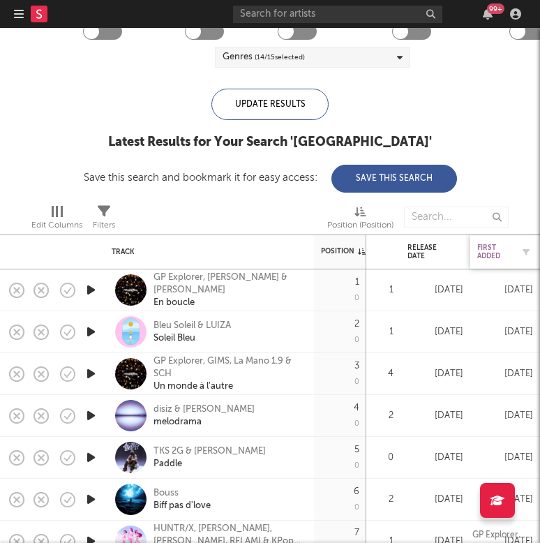
click at [498, 250] on div "First Added" at bounding box center [494, 252] width 35 height 17
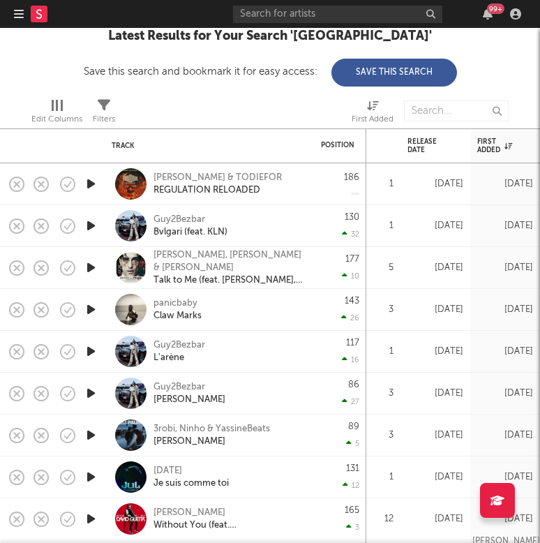
click at [89, 187] on icon "button" at bounding box center [91, 183] width 15 height 17
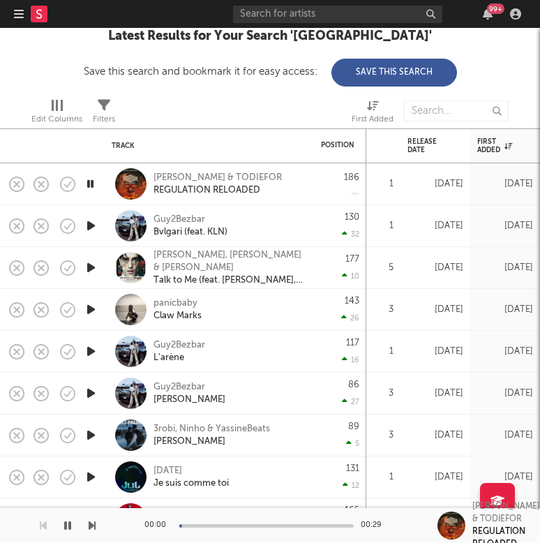
click at [94, 228] on icon "button" at bounding box center [91, 225] width 15 height 17
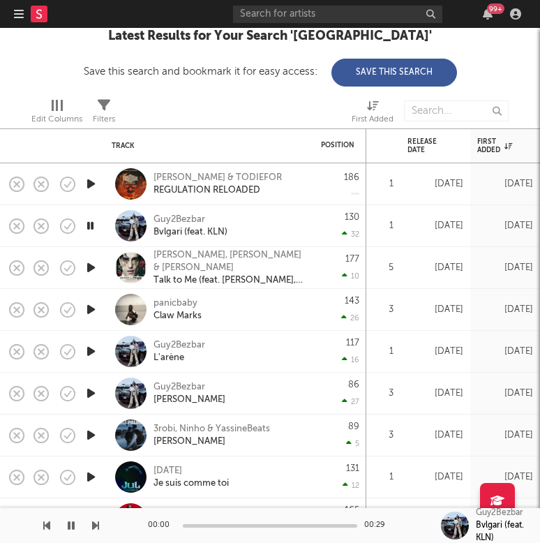
click at [94, 228] on icon "button" at bounding box center [90, 225] width 13 height 17
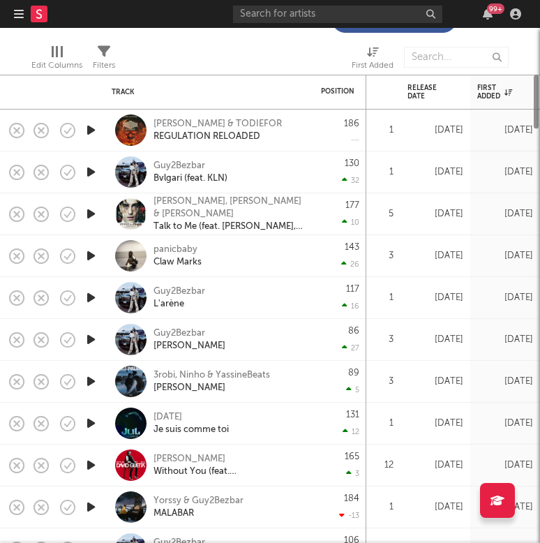
click at [94, 258] on icon "button" at bounding box center [91, 255] width 15 height 17
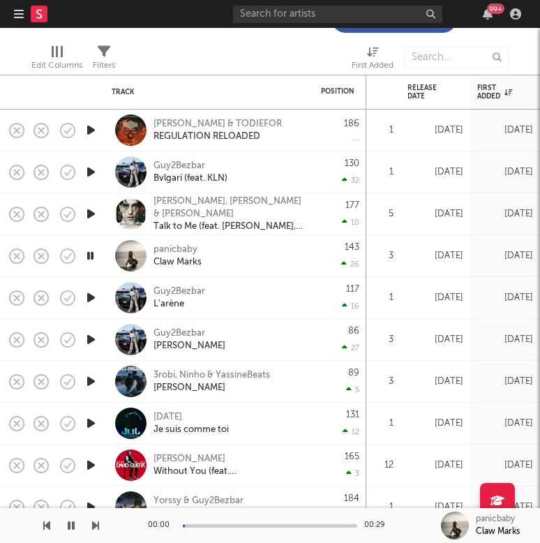
click at [94, 258] on icon "button" at bounding box center [90, 255] width 13 height 17
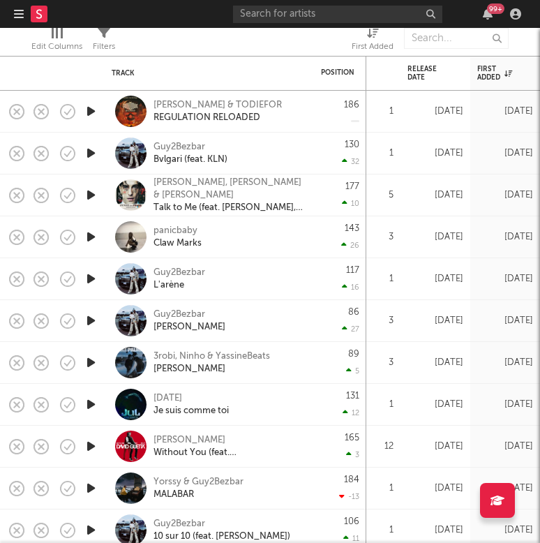
click at [90, 193] on icon "button" at bounding box center [91, 194] width 15 height 17
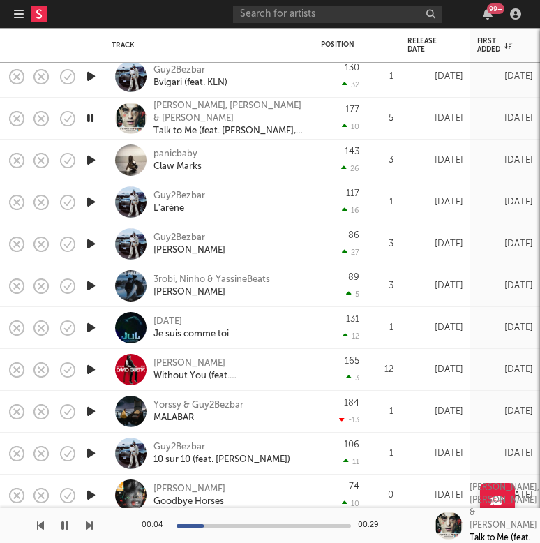
click at [91, 331] on icon "button" at bounding box center [91, 327] width 15 height 17
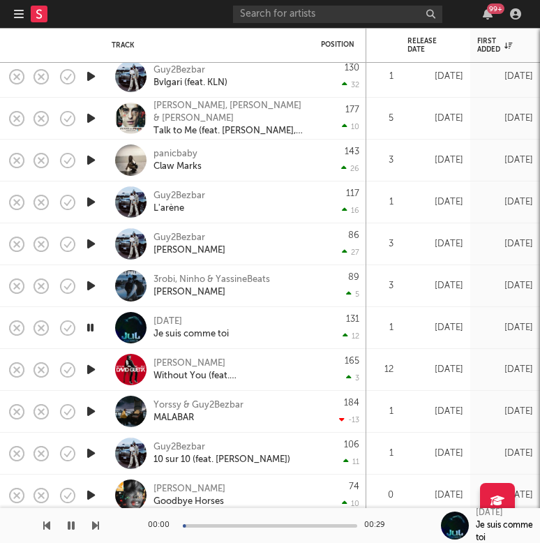
click at [92, 370] on icon "button" at bounding box center [91, 369] width 15 height 17
click at [91, 369] on icon "button" at bounding box center [90, 369] width 13 height 17
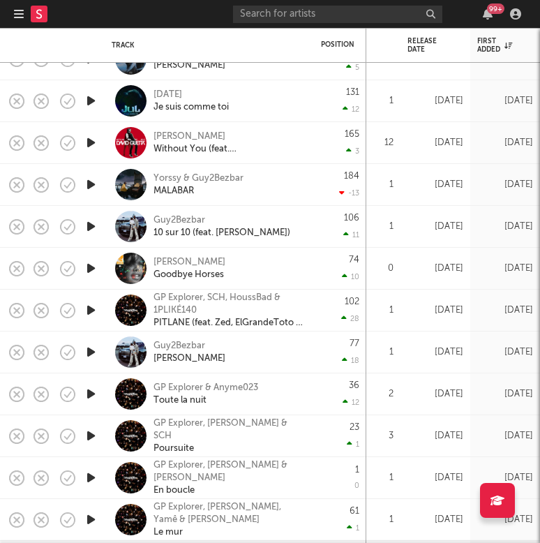
click at [92, 187] on icon "button" at bounding box center [91, 184] width 15 height 17
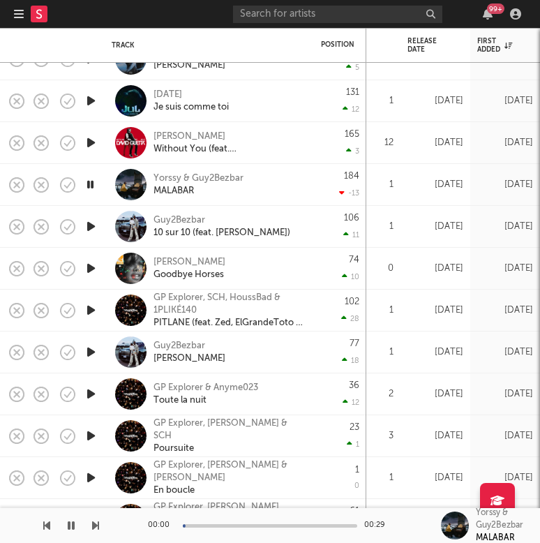
click at [92, 187] on icon "button" at bounding box center [90, 184] width 13 height 17
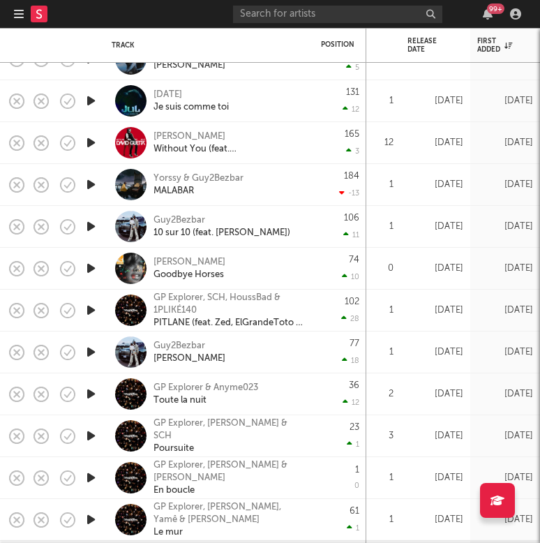
click at [91, 230] on icon "button" at bounding box center [91, 226] width 15 height 17
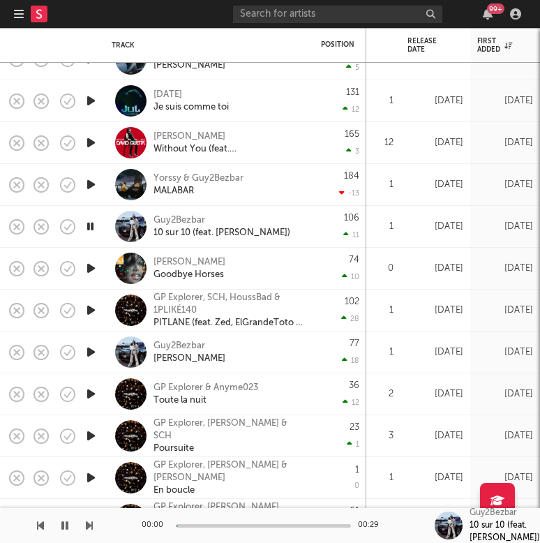
click at [91, 230] on icon "button" at bounding box center [90, 226] width 13 height 17
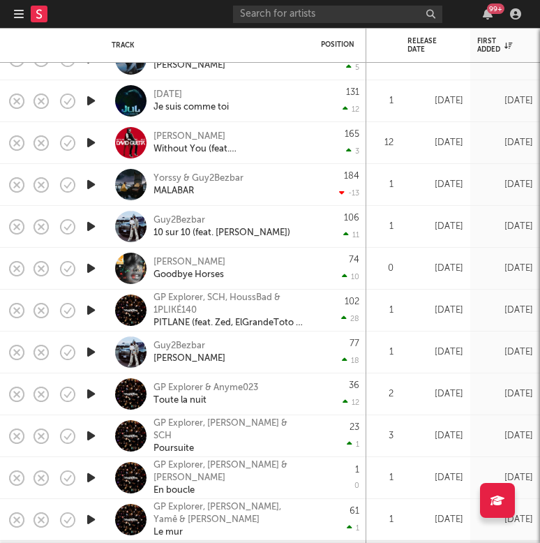
click at [88, 271] on icon "button" at bounding box center [91, 268] width 15 height 17
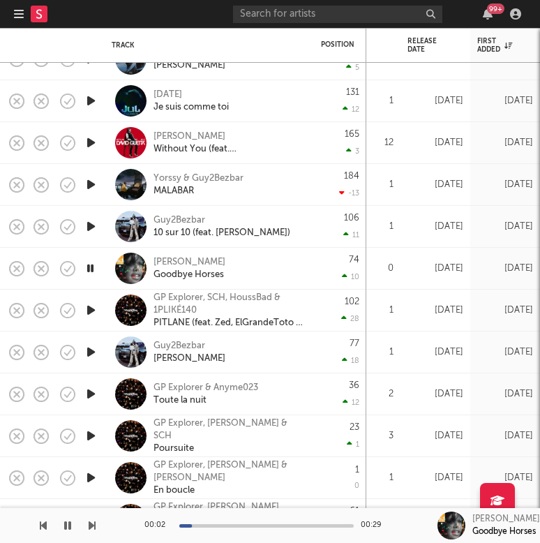
click at [88, 271] on icon "button" at bounding box center [90, 268] width 13 height 17
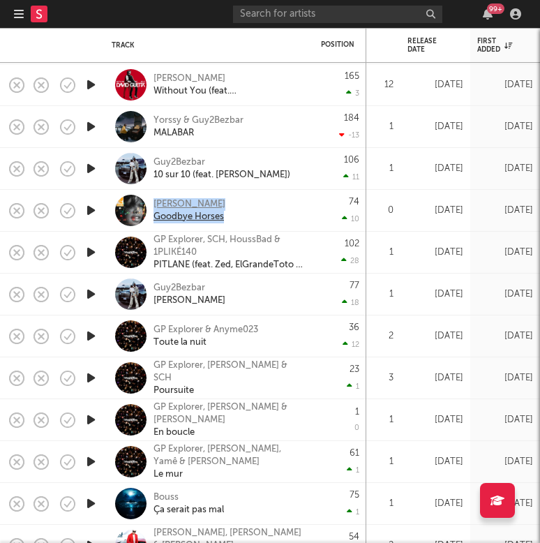
copy link "Q Lazzarus Goodbye Horses"
drag, startPoint x: 228, startPoint y: 212, endPoint x: 155, endPoint y: 200, distance: 74.3
click at [155, 200] on div "Q Lazzarus Goodbye Horses" at bounding box center [229, 210] width 150 height 25
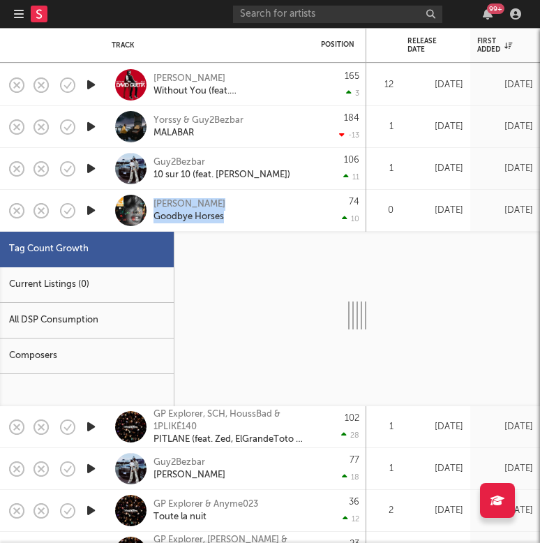
select select "3m"
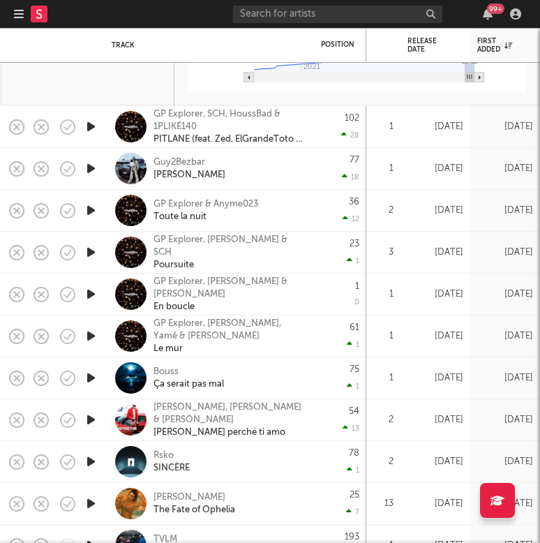
click at [94, 173] on icon "button" at bounding box center [91, 168] width 15 height 17
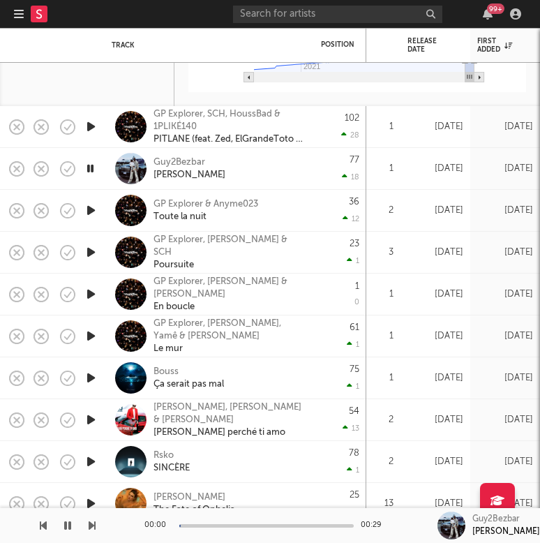
click at [94, 173] on icon "button" at bounding box center [90, 168] width 13 height 17
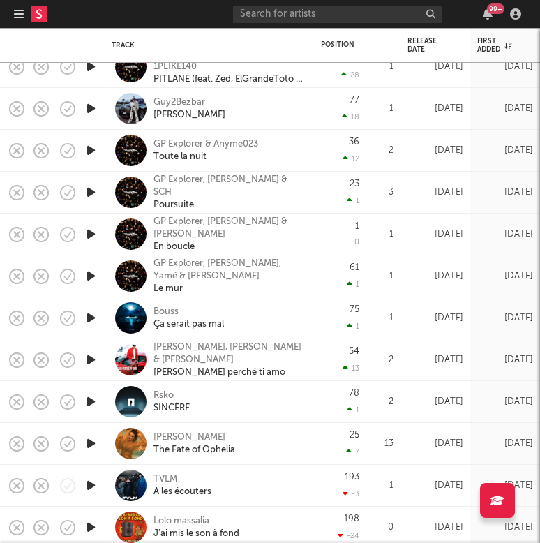
click at [87, 446] on icon "button" at bounding box center [91, 443] width 15 height 17
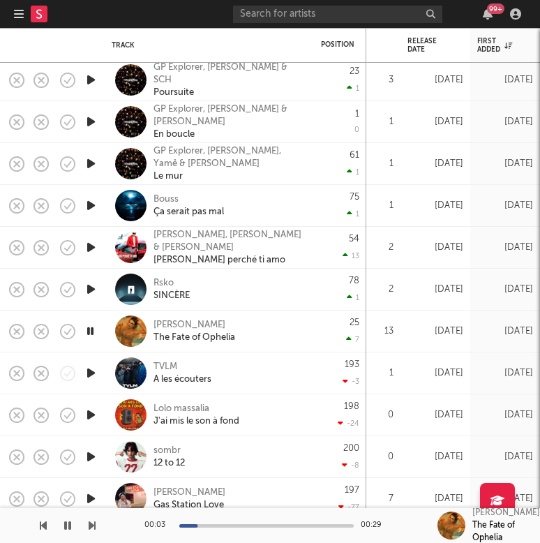
click at [91, 332] on icon "button" at bounding box center [90, 331] width 13 height 17
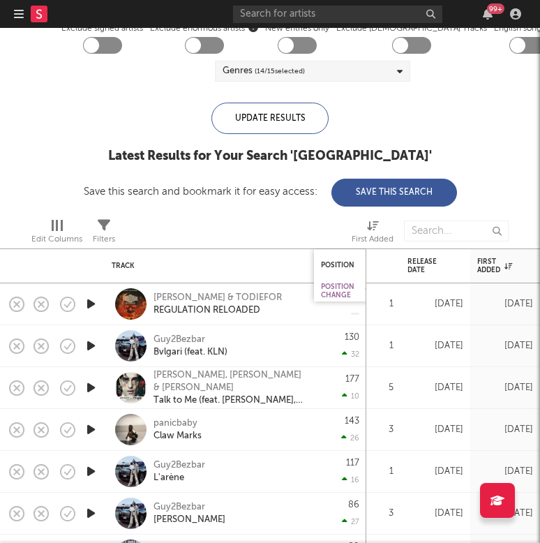
click at [341, 287] on div "Position Change" at bounding box center [338, 291] width 34 height 17
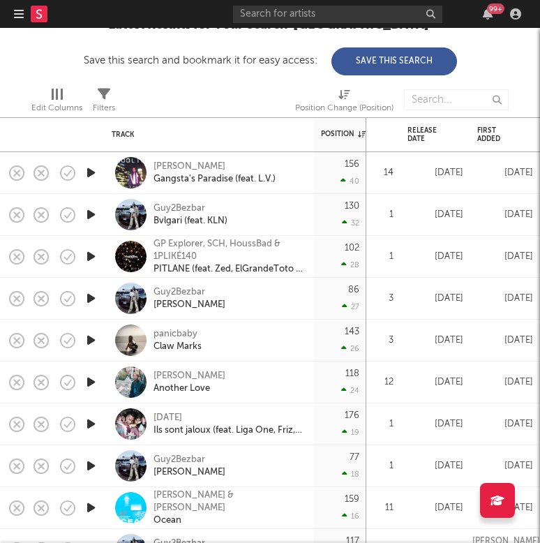
click at [85, 170] on icon "button" at bounding box center [91, 172] width 15 height 17
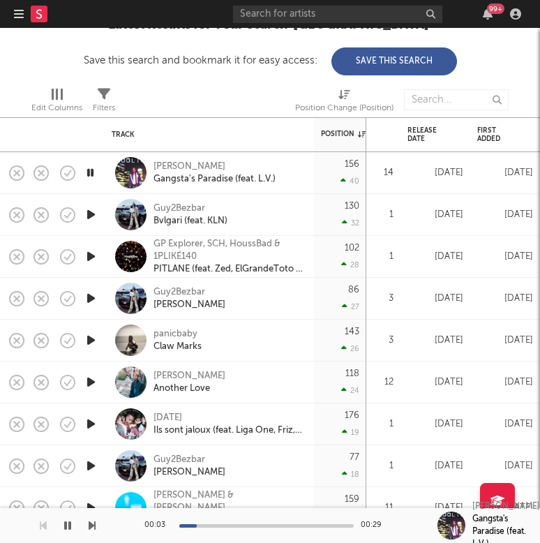
click at [86, 170] on icon "button" at bounding box center [90, 172] width 13 height 17
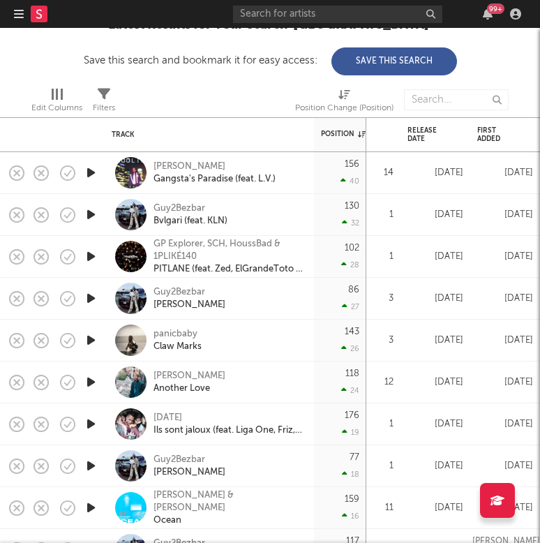
click at [93, 330] on div at bounding box center [91, 341] width 28 height 42
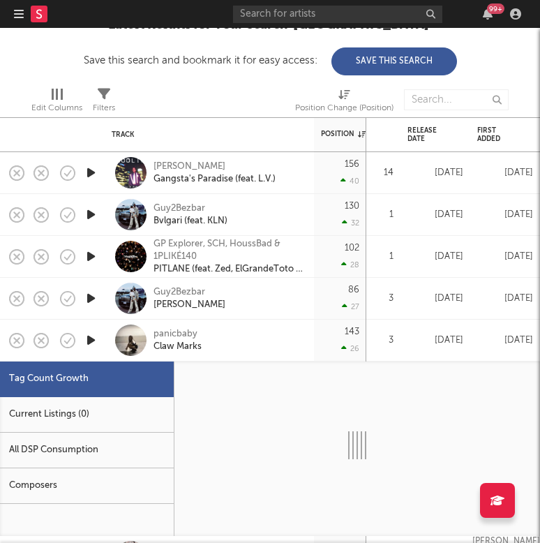
click at [92, 330] on div at bounding box center [91, 341] width 28 height 42
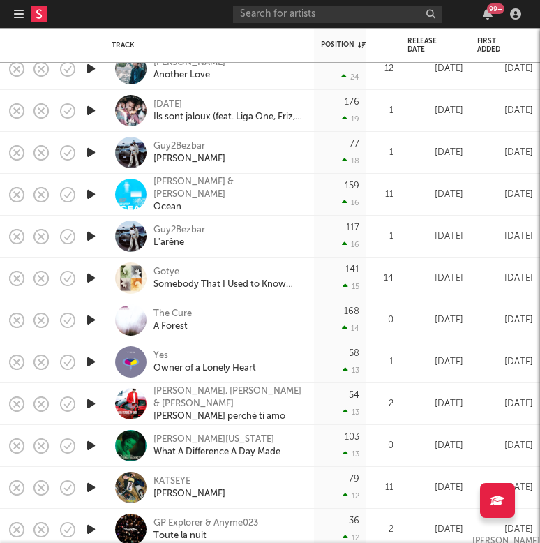
click at [94, 365] on icon "button" at bounding box center [91, 361] width 15 height 17
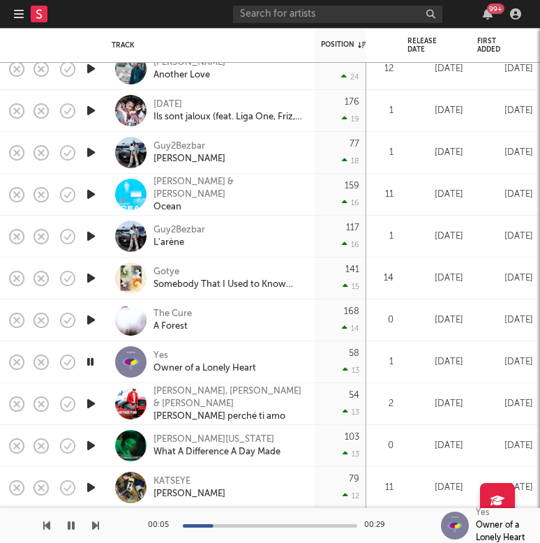
click at [91, 314] on icon "button" at bounding box center [91, 319] width 15 height 17
click at [91, 275] on icon "button" at bounding box center [91, 277] width 15 height 17
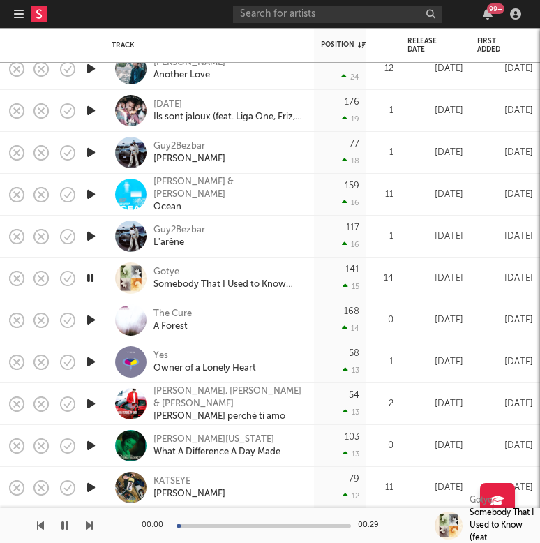
click at [91, 275] on icon "button" at bounding box center [90, 277] width 13 height 17
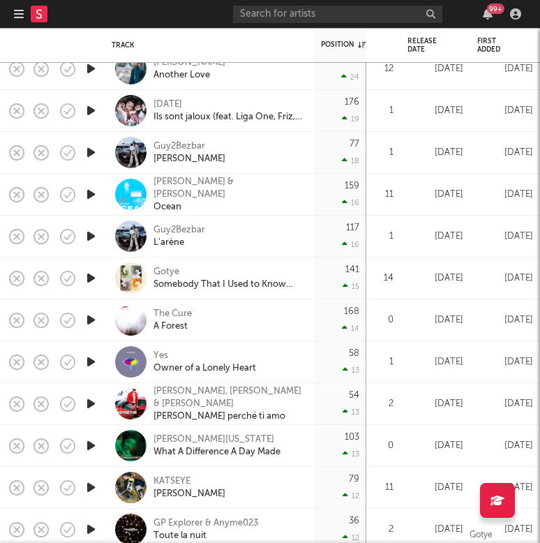
click at [91, 197] on icon "button" at bounding box center [91, 194] width 15 height 17
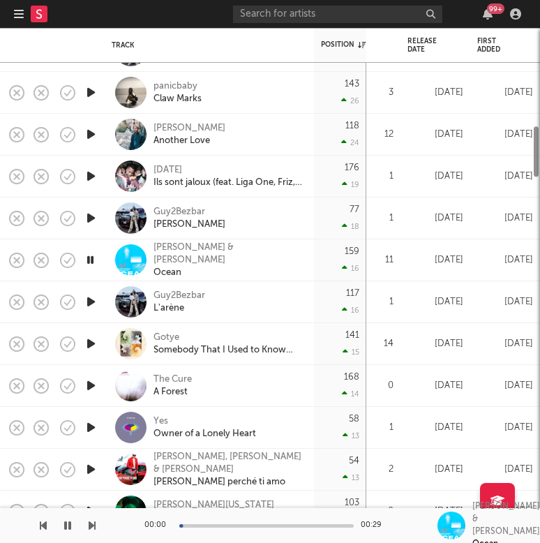
click at [94, 219] on icon "button" at bounding box center [91, 217] width 15 height 17
click at [96, 133] on icon "button" at bounding box center [91, 134] width 15 height 17
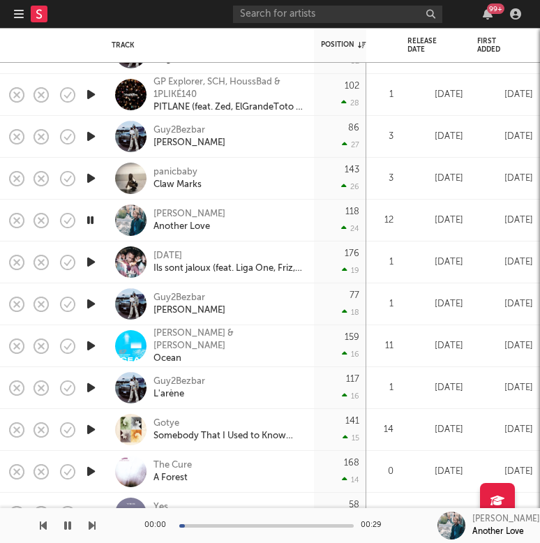
click at [93, 135] on icon "button" at bounding box center [91, 136] width 15 height 17
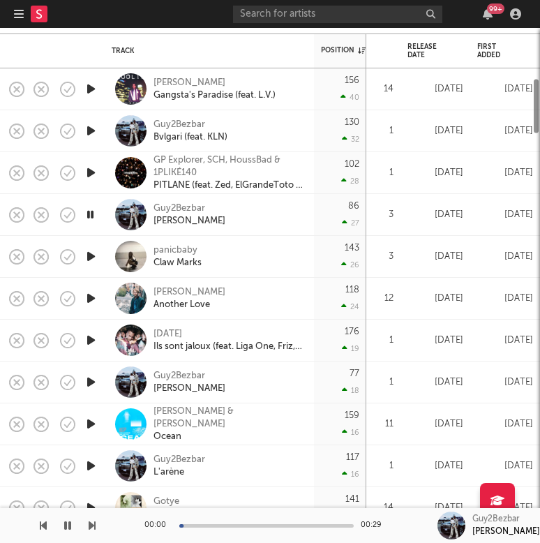
click at [91, 173] on icon "button" at bounding box center [91, 172] width 15 height 17
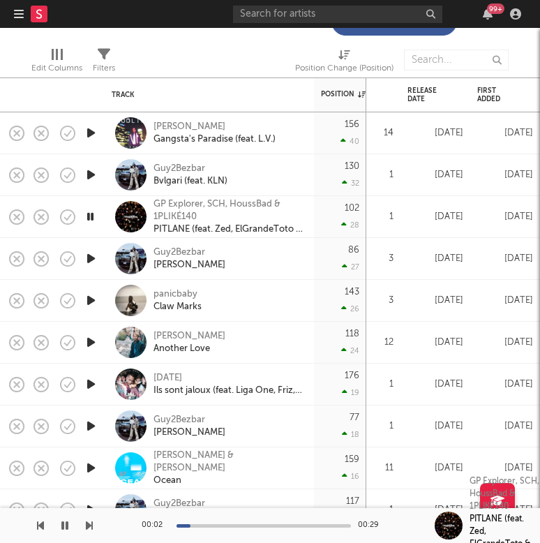
click at [88, 140] on icon "button" at bounding box center [91, 132] width 15 height 17
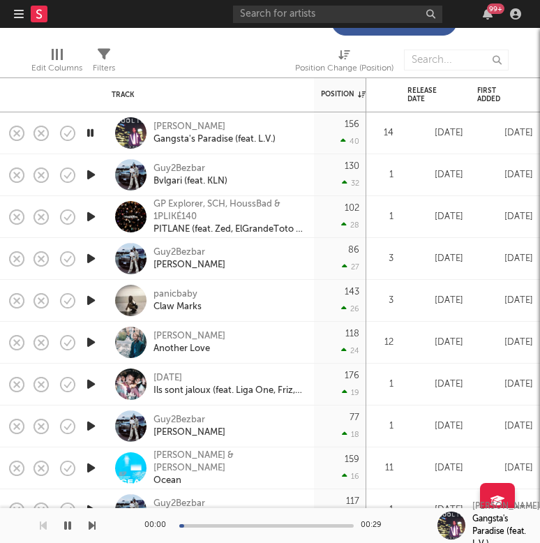
click at [88, 140] on icon "button" at bounding box center [90, 132] width 13 height 17
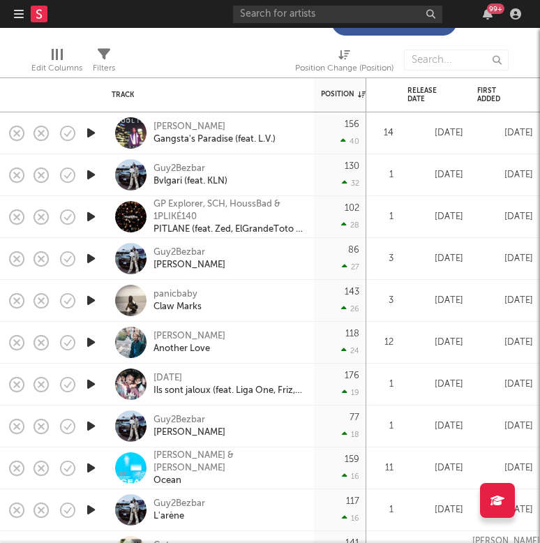
click at [89, 132] on icon "button" at bounding box center [91, 132] width 15 height 17
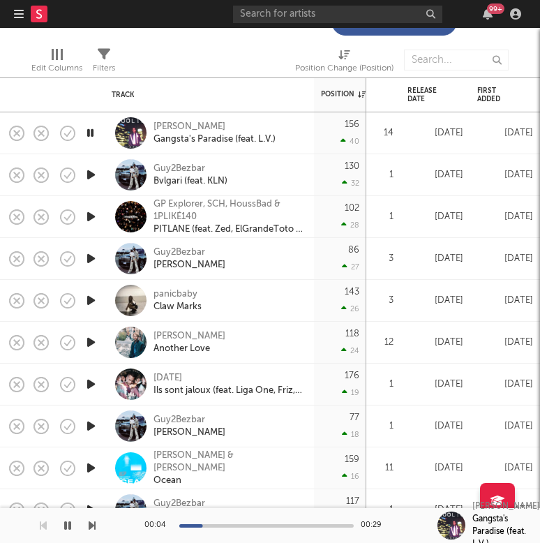
click at [89, 132] on icon "button" at bounding box center [90, 132] width 13 height 17
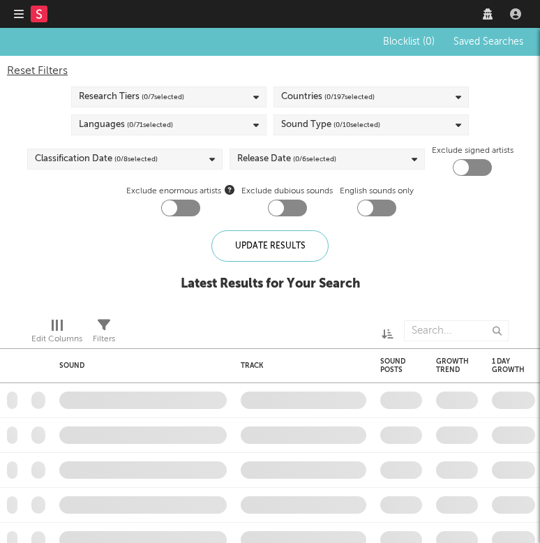
checkbox input "true"
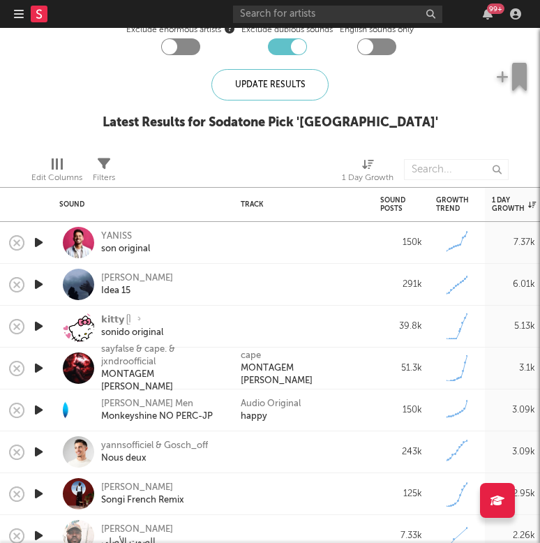
click at [39, 242] on icon "button" at bounding box center [38, 242] width 15 height 17
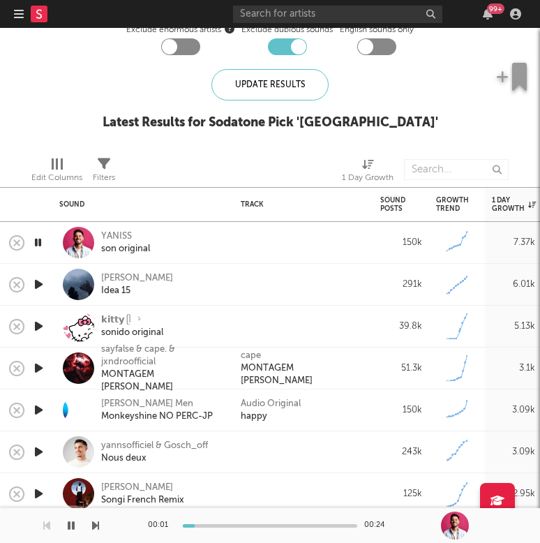
click at [40, 283] on icon "button" at bounding box center [38, 284] width 15 height 17
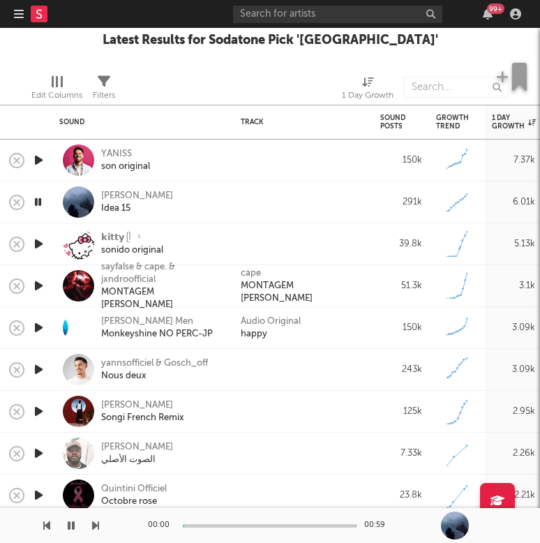
click at [40, 241] on icon "button" at bounding box center [38, 243] width 15 height 17
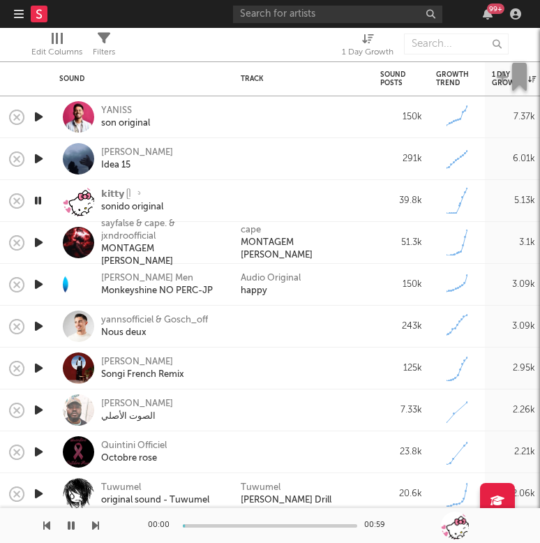
click at [35, 244] on icon "button" at bounding box center [38, 242] width 15 height 17
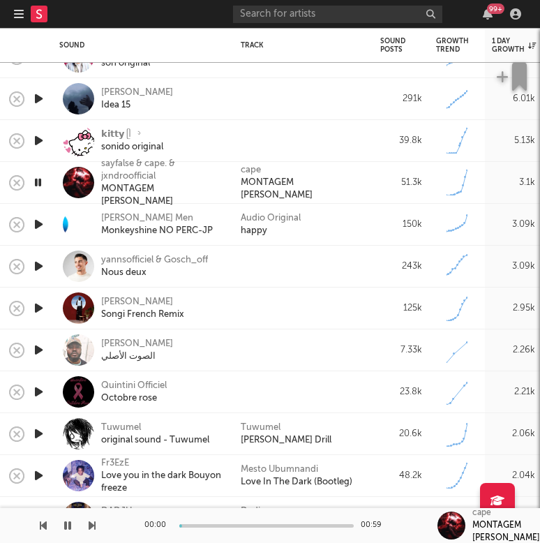
click at [41, 225] on icon "button" at bounding box center [38, 224] width 15 height 17
click at [36, 267] on icon "button" at bounding box center [38, 266] width 15 height 17
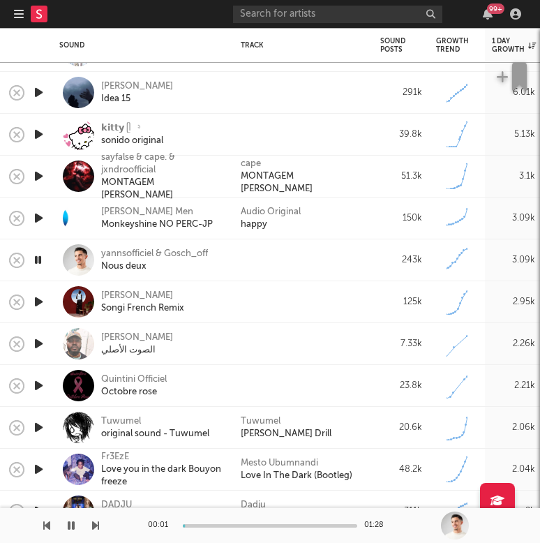
click at [41, 258] on icon "button" at bounding box center [37, 259] width 13 height 17
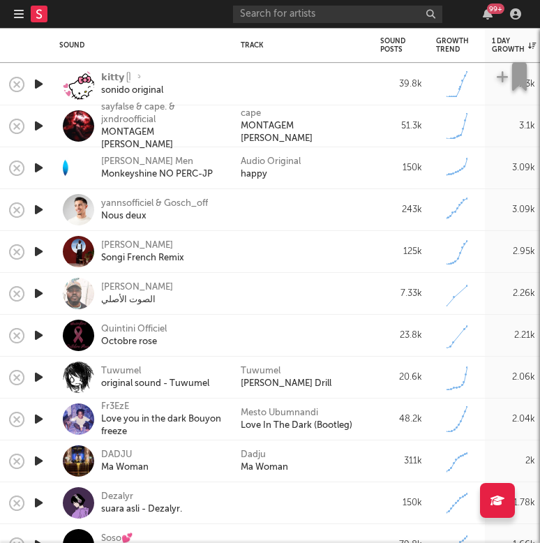
click at [36, 253] on icon "button" at bounding box center [38, 251] width 15 height 17
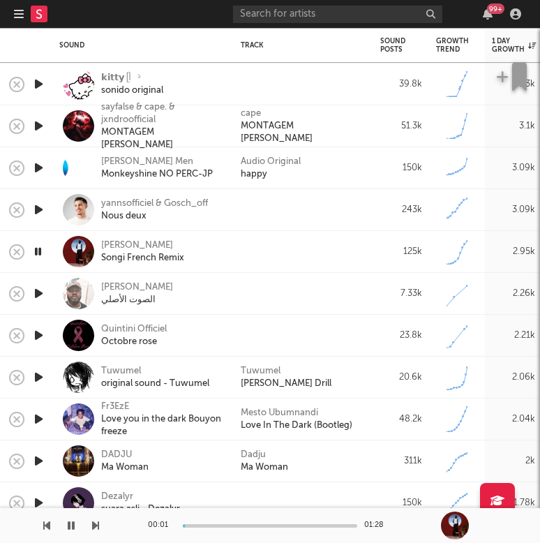
click at [36, 253] on icon "button" at bounding box center [37, 251] width 13 height 17
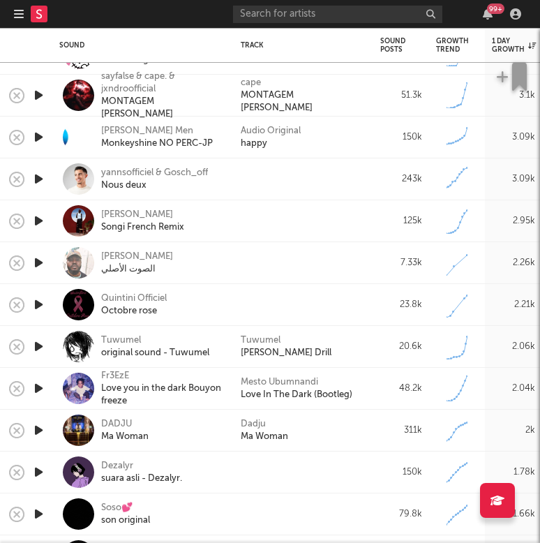
click at [39, 220] on icon "button" at bounding box center [38, 220] width 15 height 17
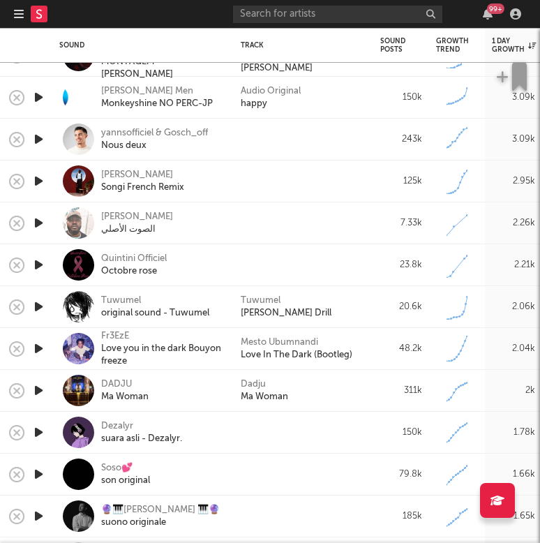
click at [39, 309] on icon "button" at bounding box center [38, 306] width 15 height 17
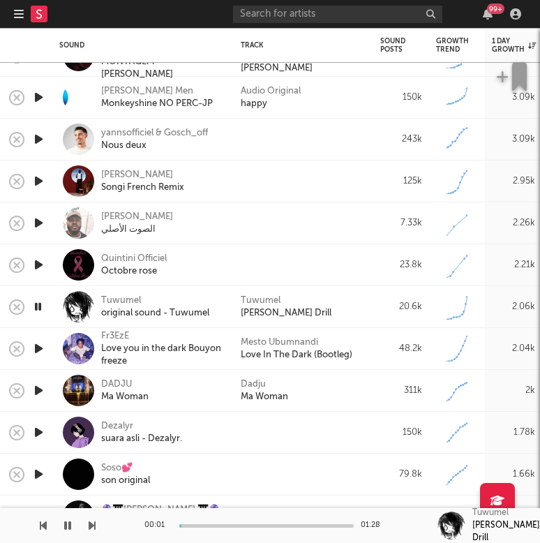
click at [39, 309] on icon "button" at bounding box center [37, 306] width 13 height 17
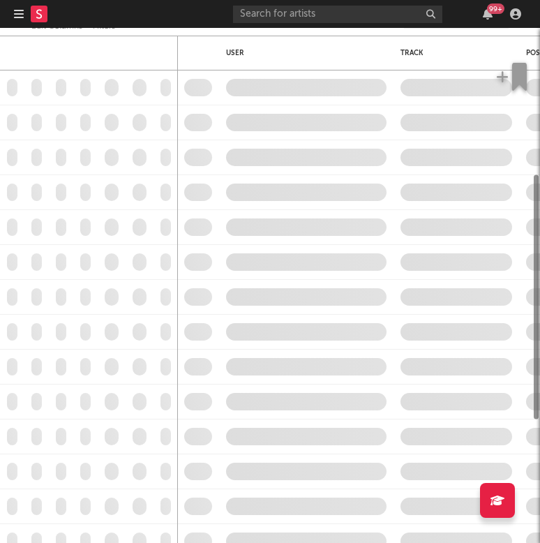
checkbox input "true"
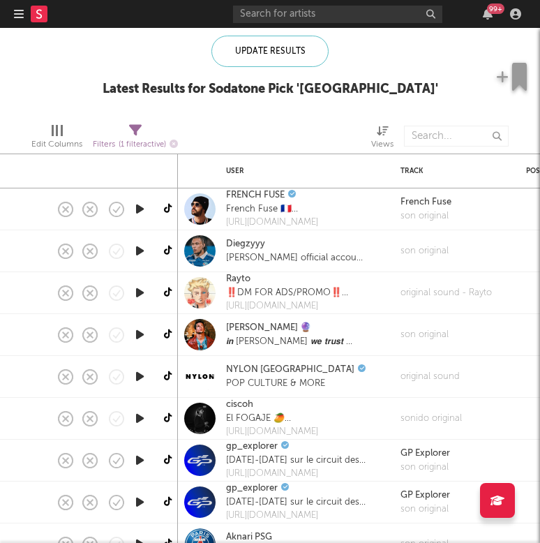
click at [145, 215] on icon "button" at bounding box center [140, 208] width 15 height 17
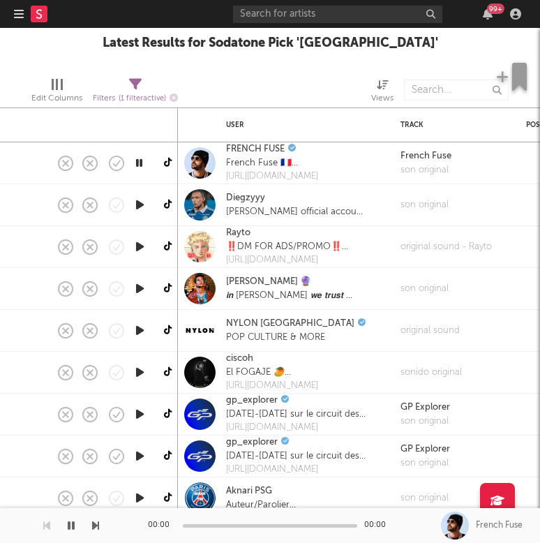
click at [138, 163] on icon "button" at bounding box center [139, 162] width 13 height 17
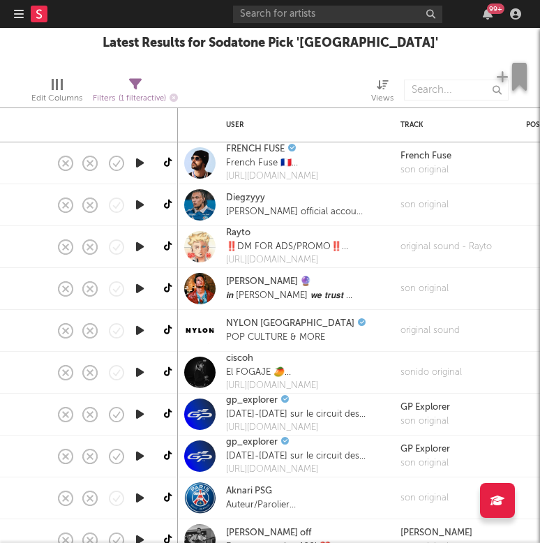
click at [147, 207] on icon "button" at bounding box center [140, 204] width 15 height 17
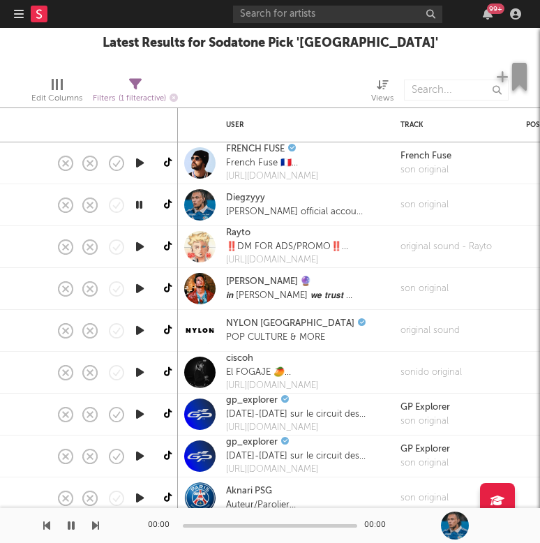
click at [137, 202] on icon "button" at bounding box center [139, 204] width 13 height 17
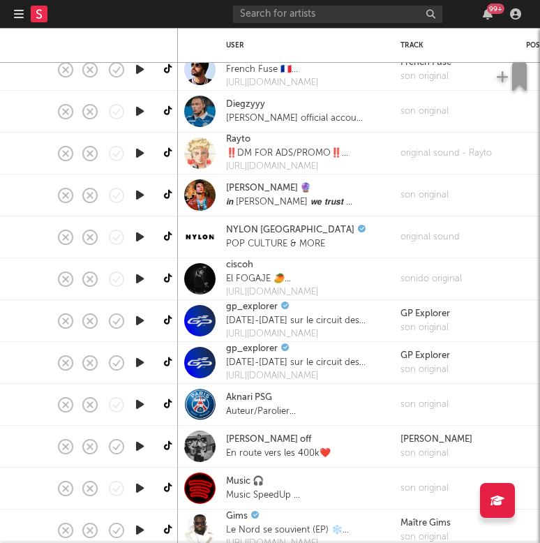
click at [141, 241] on icon "button" at bounding box center [140, 236] width 15 height 17
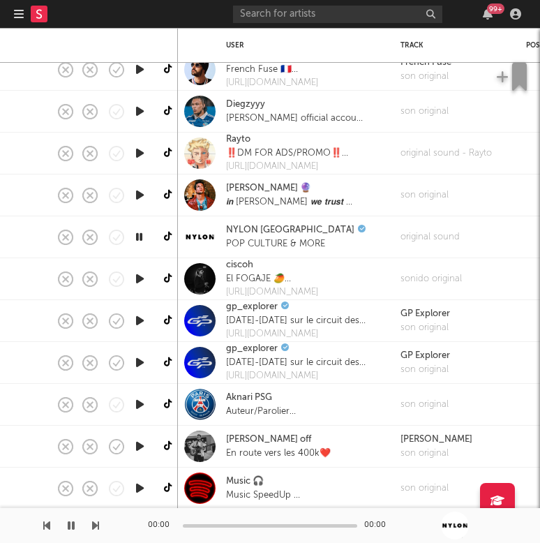
click at [138, 193] on icon "button" at bounding box center [140, 194] width 15 height 17
click at [138, 280] on icon "button" at bounding box center [140, 278] width 15 height 17
click at [138, 323] on icon "button" at bounding box center [140, 320] width 15 height 17
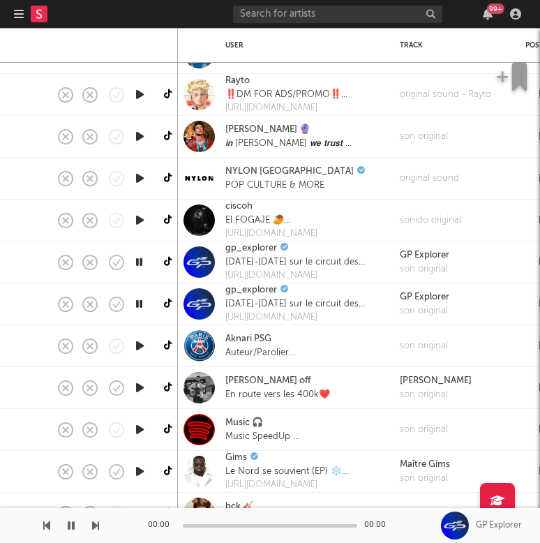
click at [141, 471] on icon "button" at bounding box center [140, 471] width 15 height 17
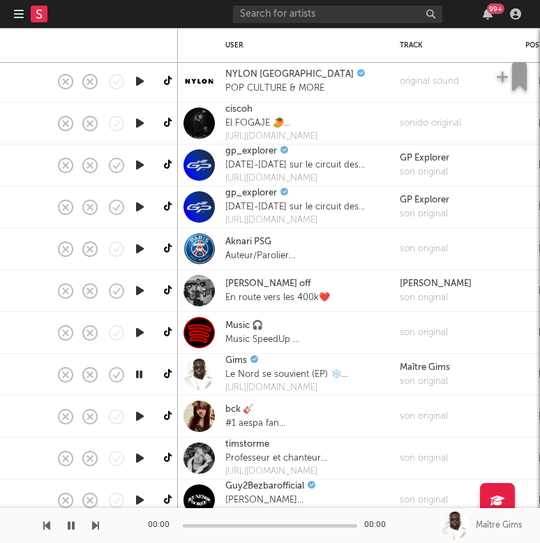
click at [141, 373] on icon "button" at bounding box center [139, 374] width 13 height 17
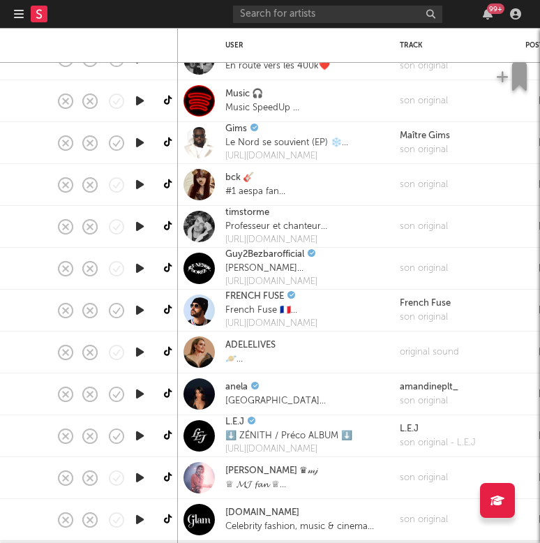
click at [139, 390] on icon "button" at bounding box center [140, 393] width 15 height 17
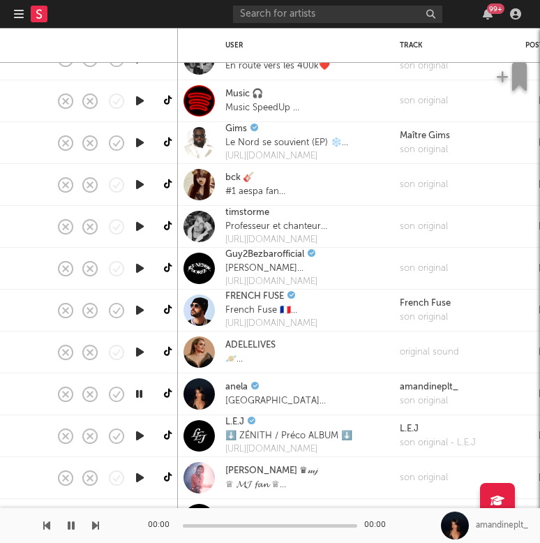
click at [139, 390] on icon "button" at bounding box center [139, 393] width 13 height 17
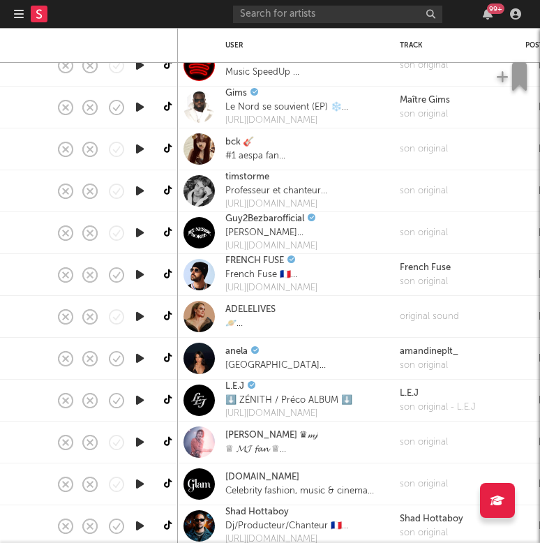
click at [137, 440] on icon "button" at bounding box center [140, 442] width 15 height 17
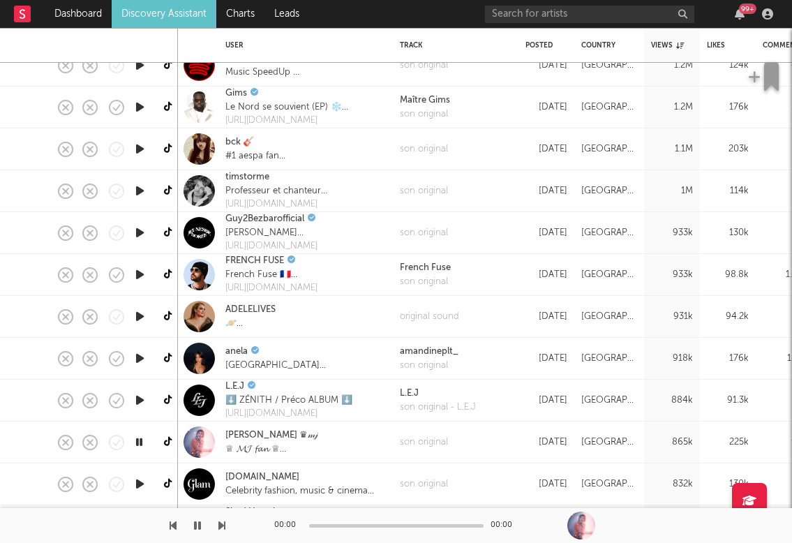
click at [136, 398] on icon "button" at bounding box center [140, 400] width 15 height 17
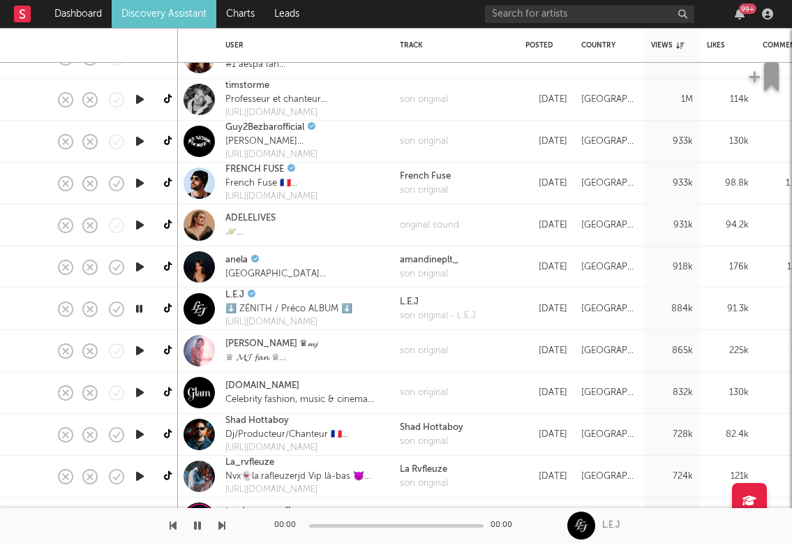
click at [139, 311] on icon "button" at bounding box center [139, 308] width 13 height 17
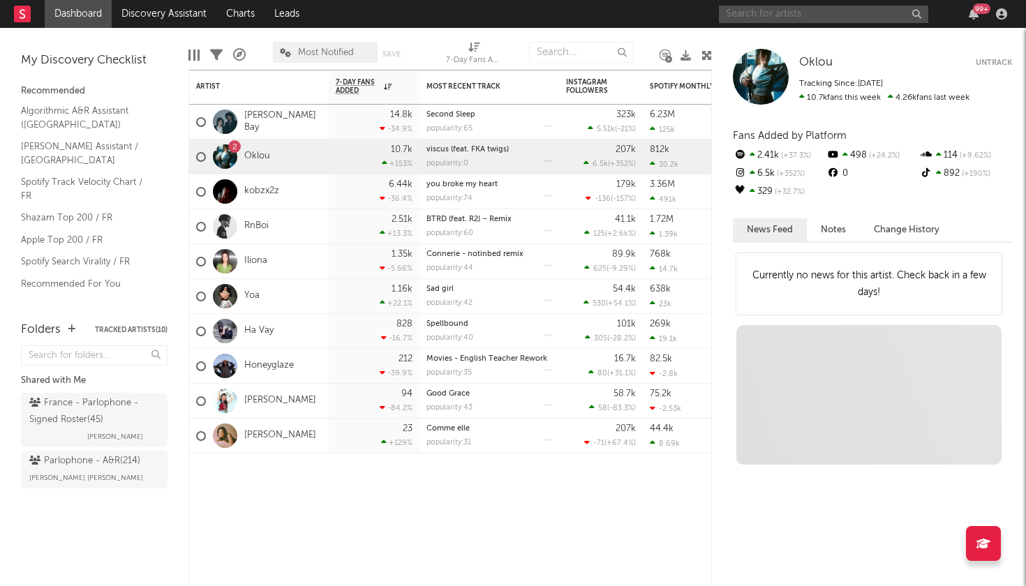
click at [812, 15] on input "text" at bounding box center [823, 14] width 209 height 17
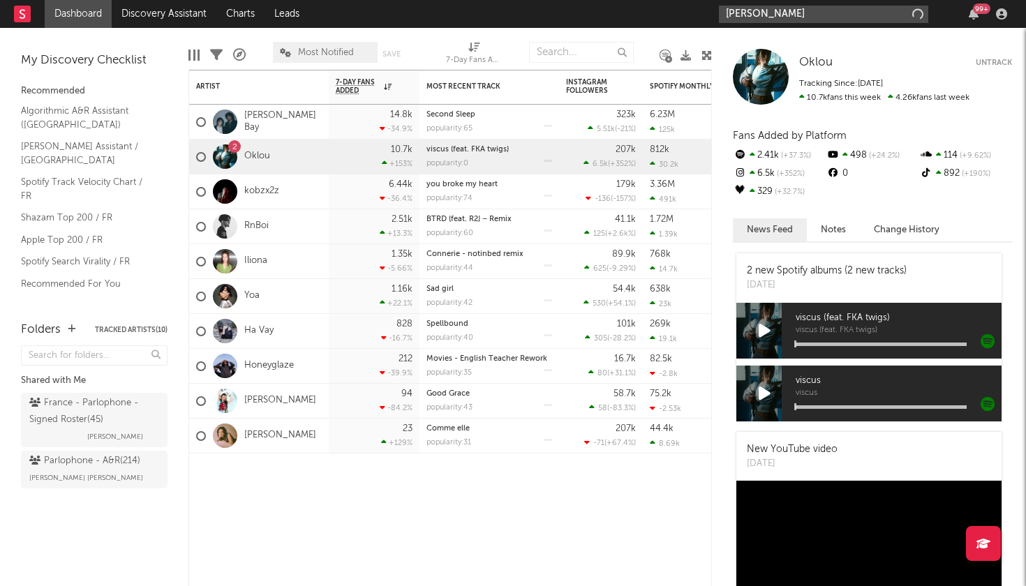
type input "[PERSON_NAME]"
